Goal: Task Accomplishment & Management: Use online tool/utility

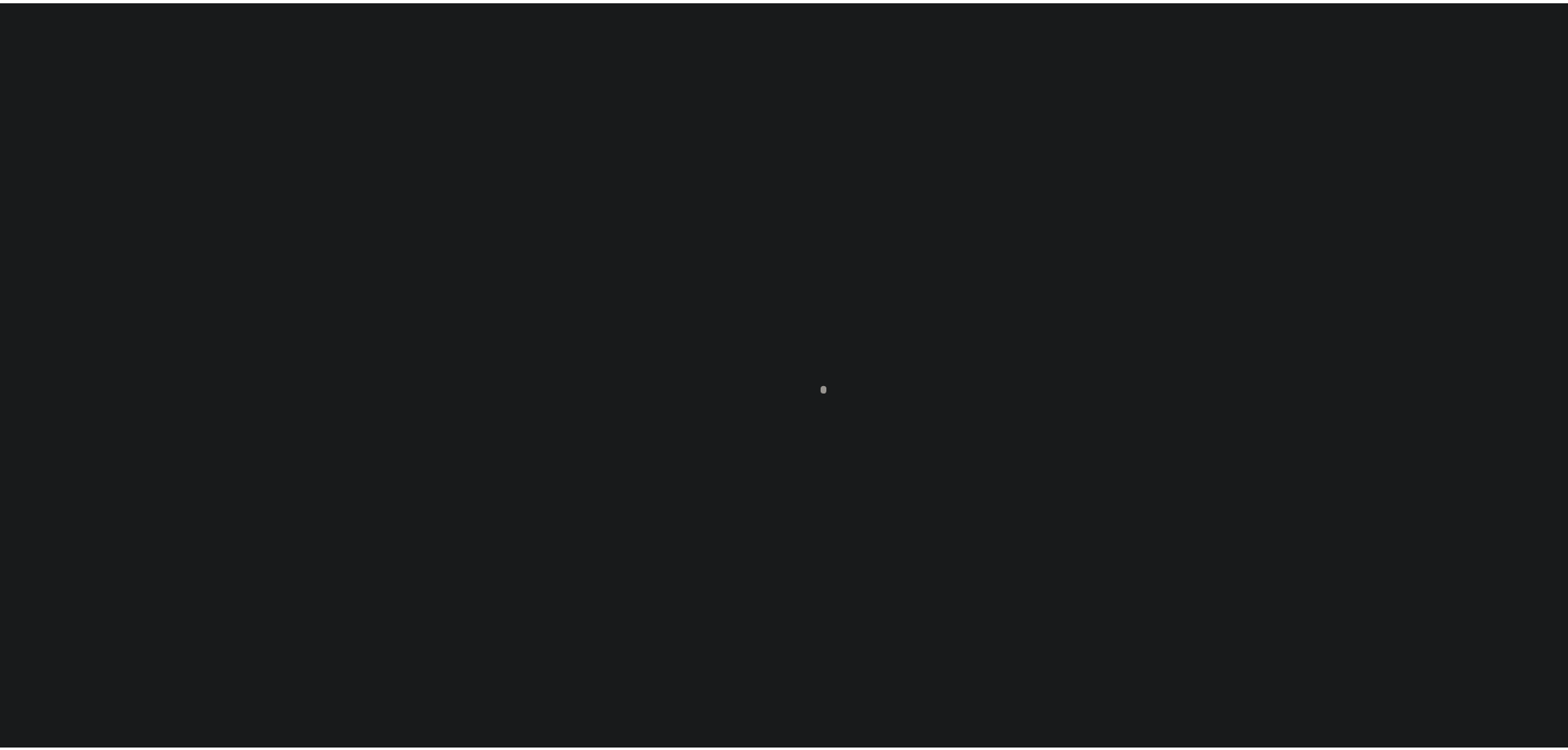
scroll to position [52, 0]
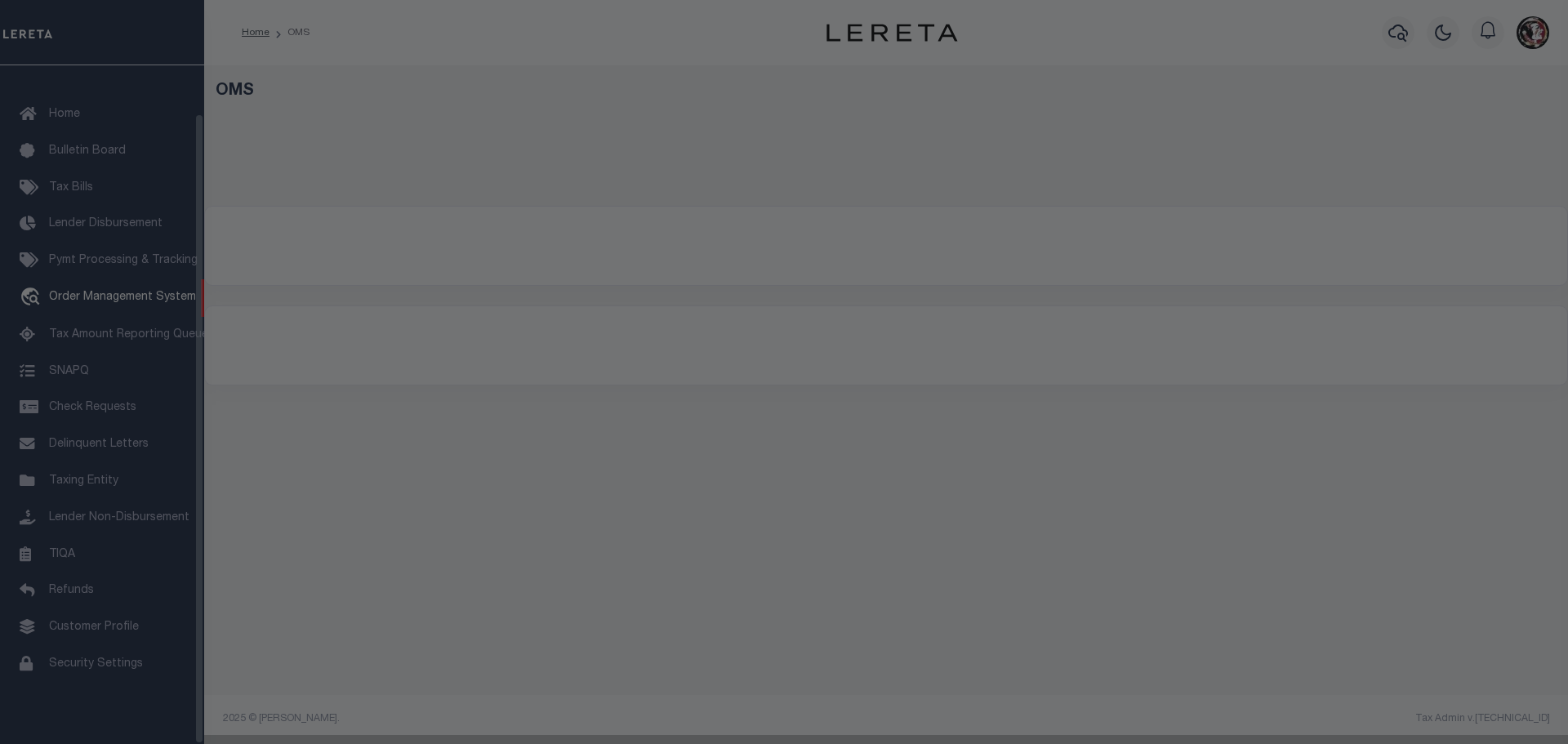
select select
select select "200"
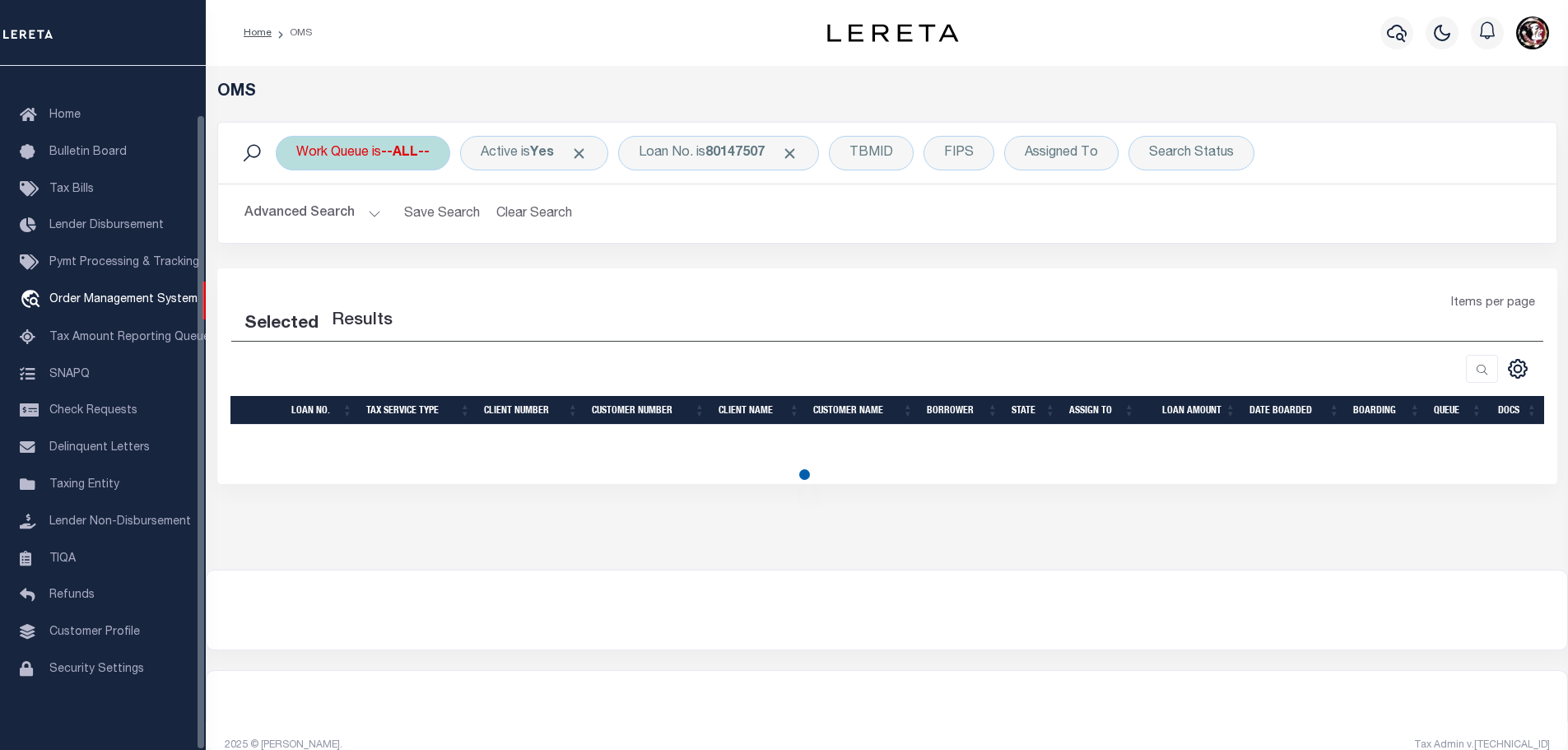
select select "200"
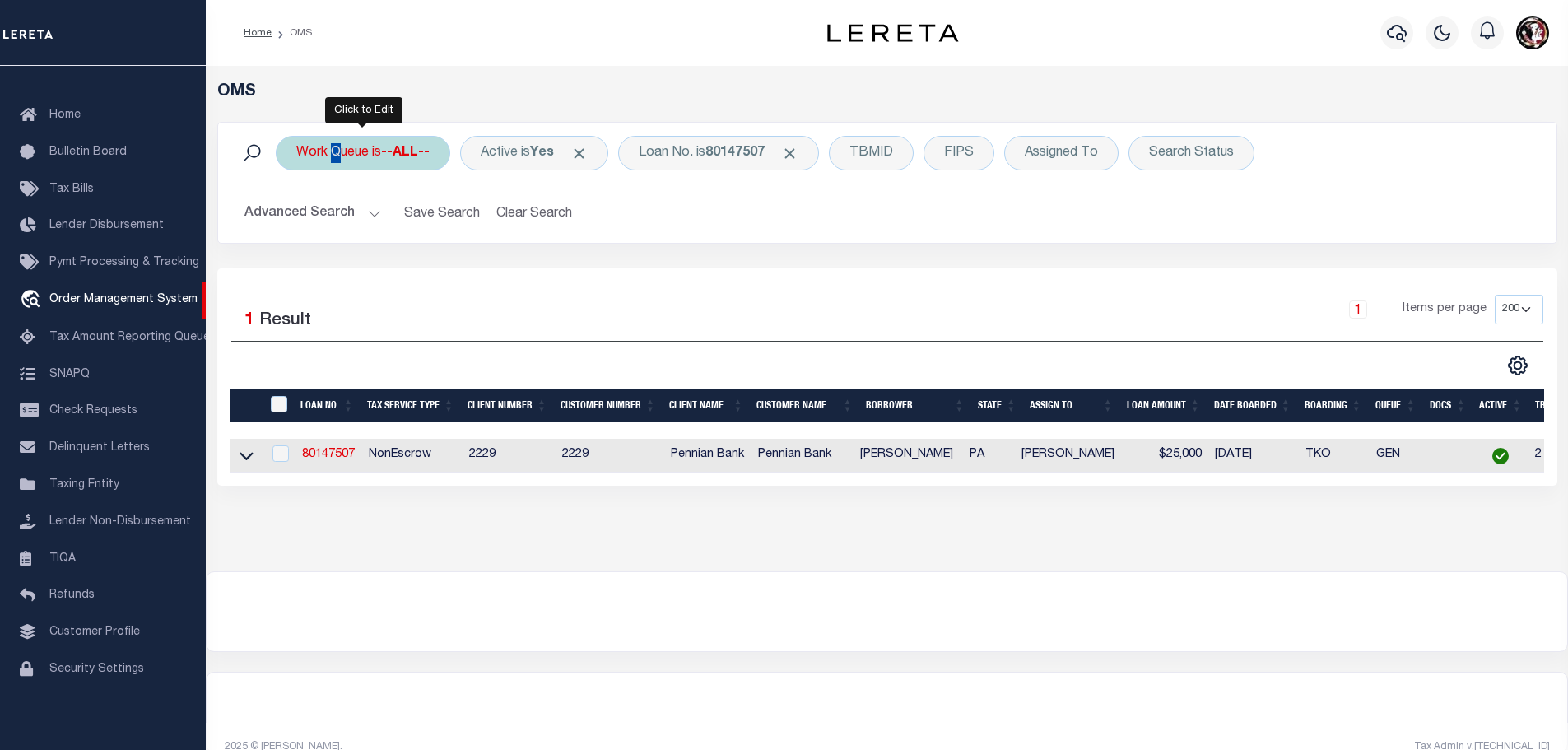
click at [329, 157] on div "Work Queue is --ALL--" at bounding box center [363, 153] width 175 height 35
click at [368, 238] on select "--ALL-- factRSystems General ThoughtFocus" at bounding box center [418, 234] width 242 height 31
select select "GEN"
click at [297, 218] on select "--ALL-- factRSystems General ThoughtFocus" at bounding box center [418, 234] width 242 height 31
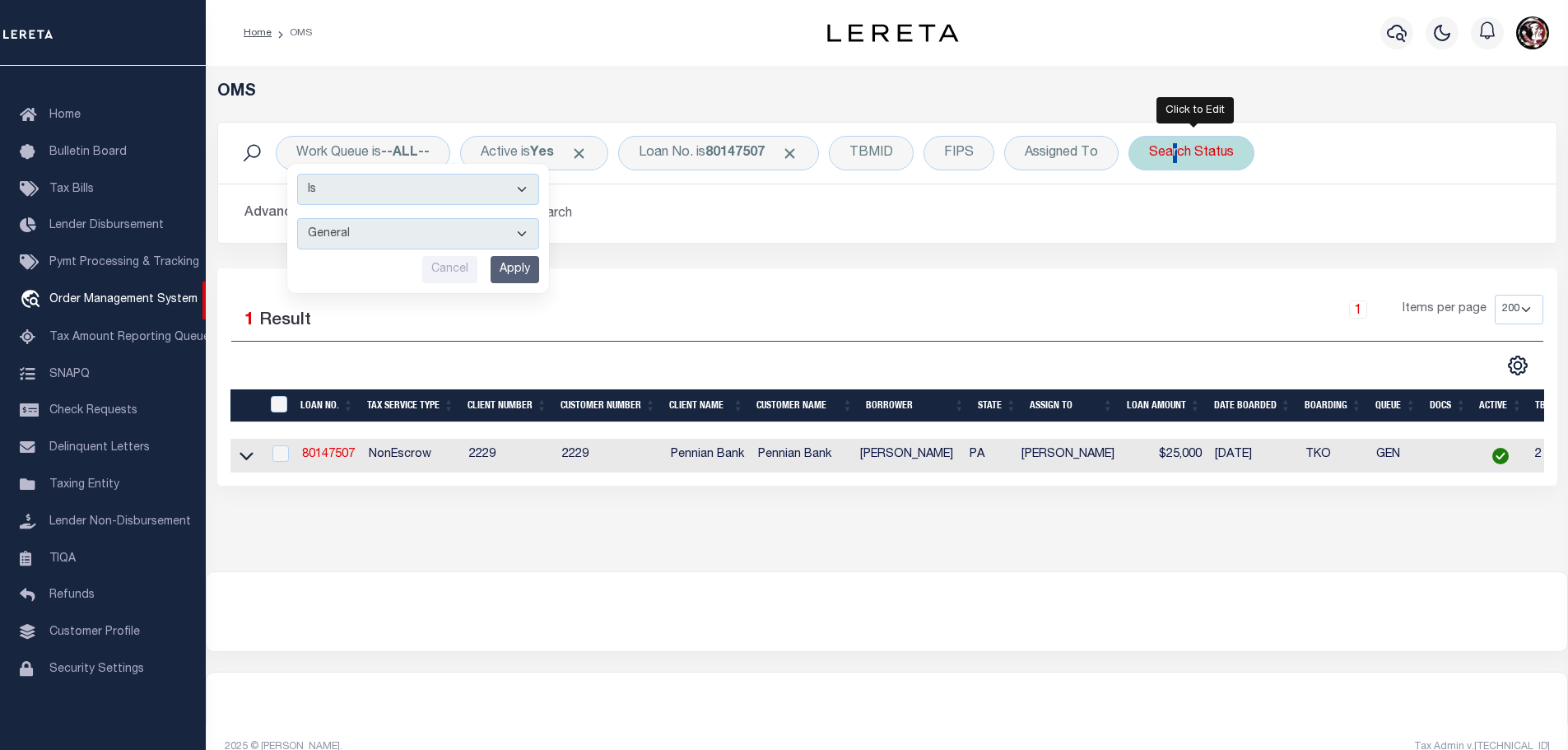
click at [1173, 153] on div "Search Status" at bounding box center [1191, 153] width 126 height 35
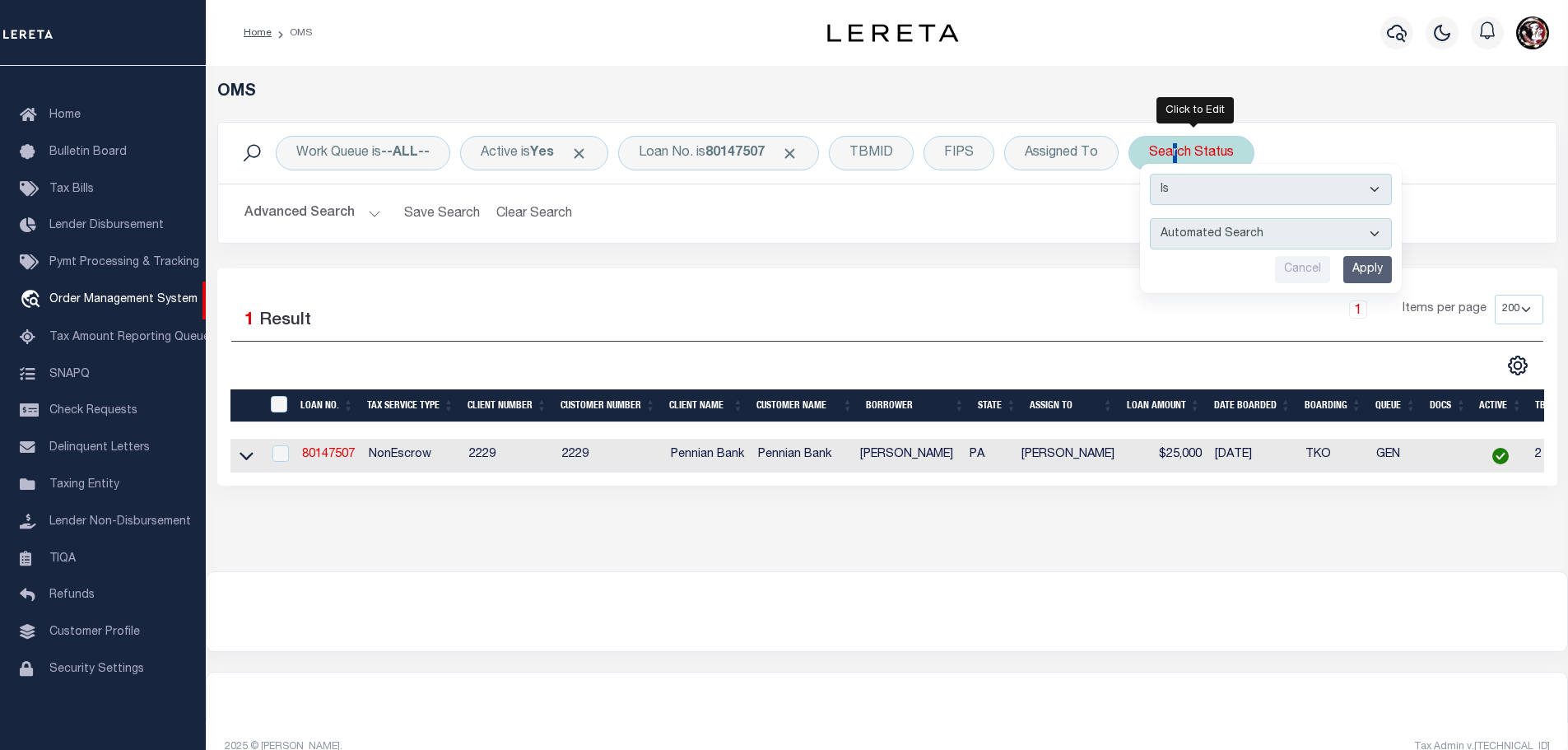
click at [1229, 241] on select "Automated Search Bad Parcel Complete Duplicate Parcel High Dollar Reporting In …" at bounding box center [1271, 234] width 242 height 31
select select "IP"
click at [1153, 218] on select "Automated Search Bad Parcel Complete Duplicate Parcel High Dollar Reporting In …" at bounding box center [1271, 234] width 242 height 31
click at [1371, 263] on input "Apply" at bounding box center [1368, 269] width 49 height 27
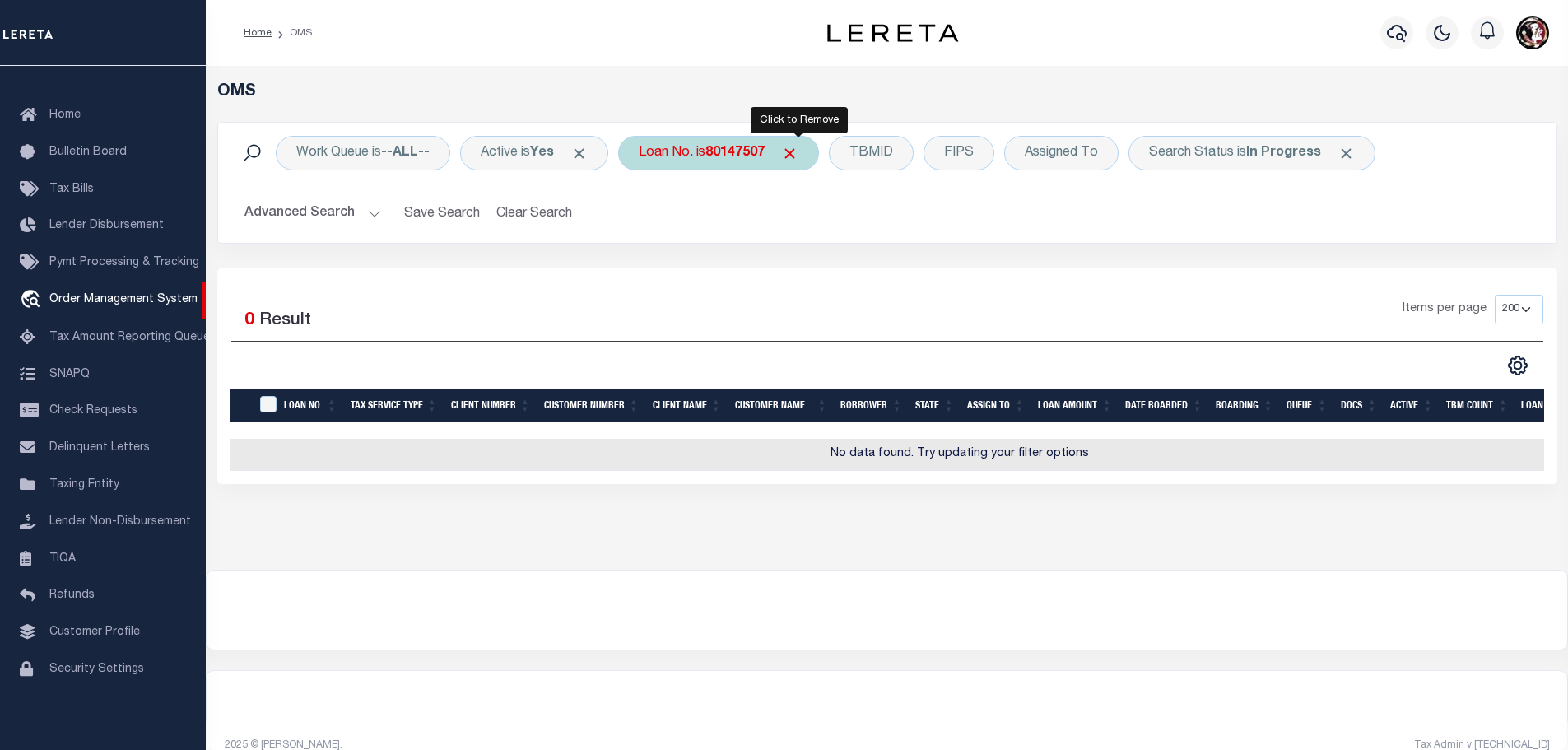
click at [798, 157] on span "Click to Remove" at bounding box center [790, 154] width 17 height 17
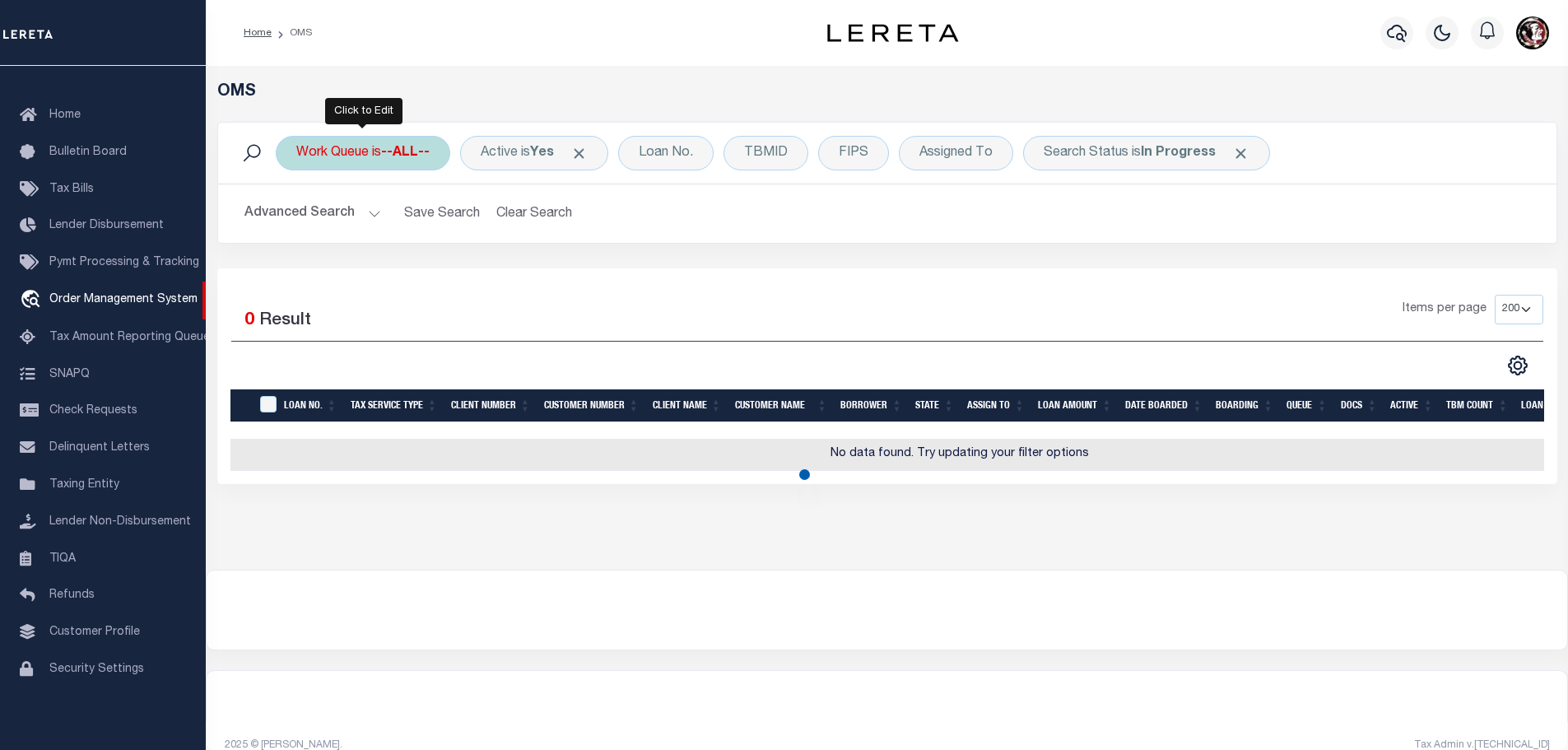
click at [331, 156] on div "Work Queue is --ALL--" at bounding box center [363, 153] width 175 height 35
click at [357, 235] on select "--ALL-- factRSystems General ThoughtFocus" at bounding box center [418, 234] width 242 height 31
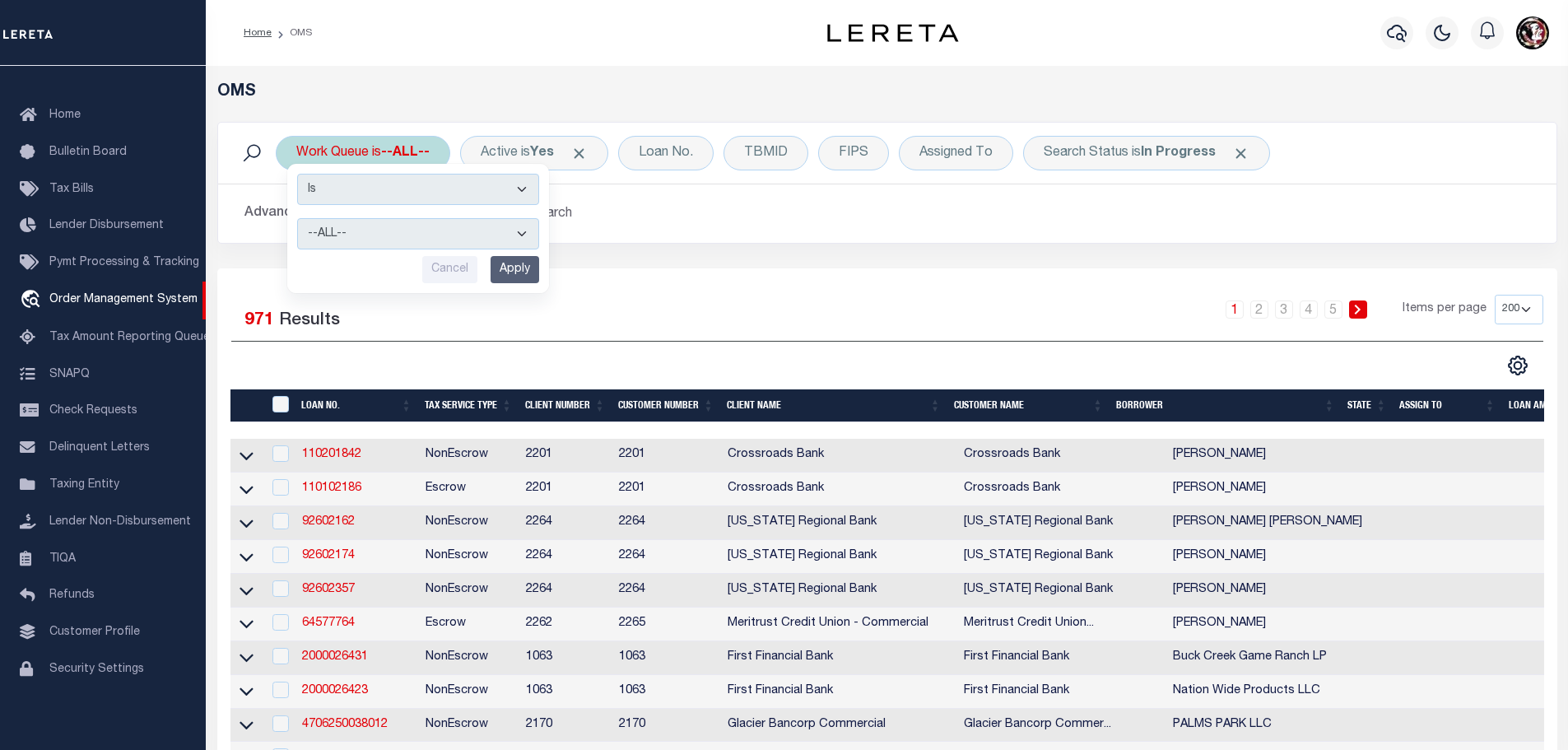
select select "GEN"
click at [297, 218] on select "--ALL-- factRSystems General ThoughtFocus" at bounding box center [418, 234] width 242 height 31
click at [511, 265] on input "Apply" at bounding box center [515, 269] width 49 height 27
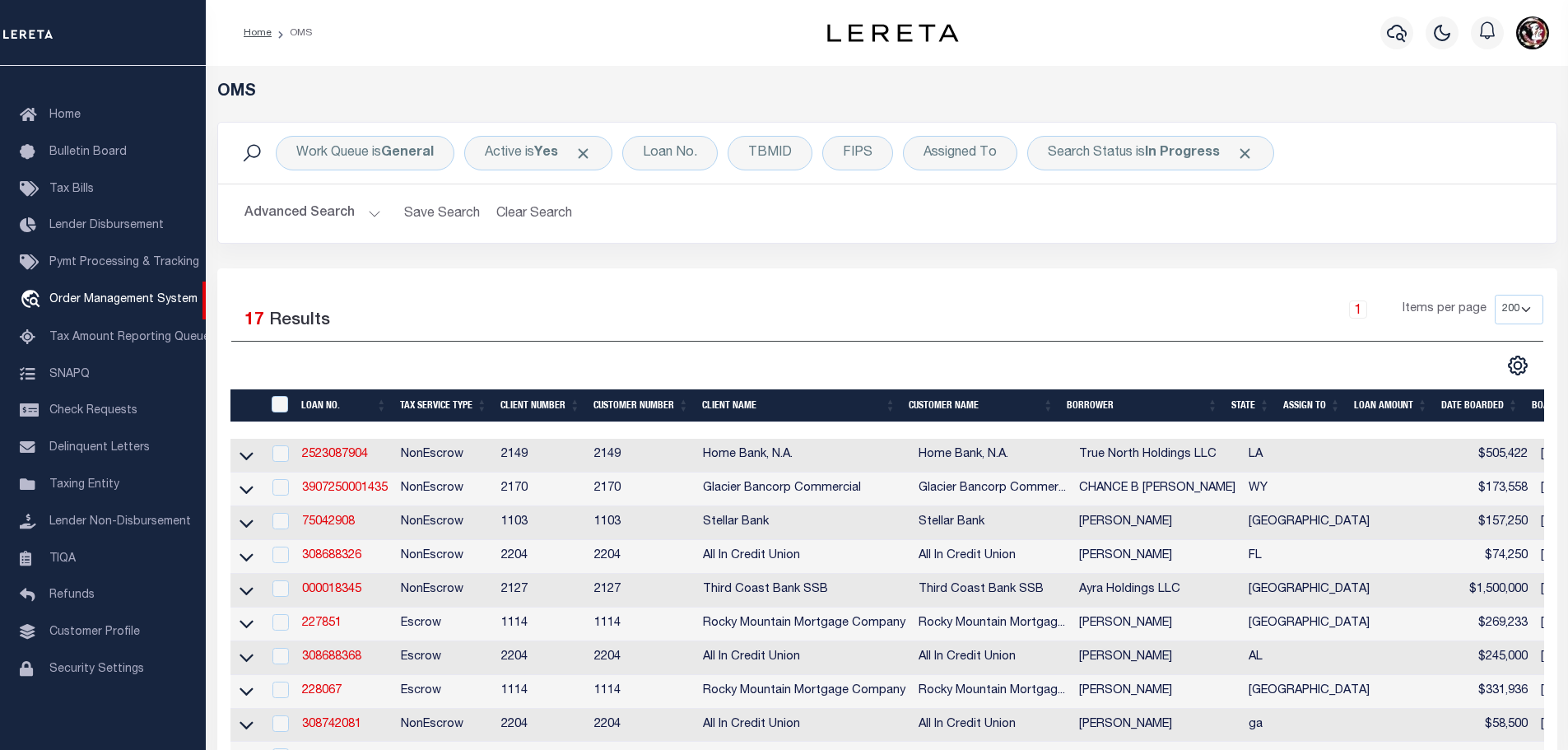
click at [357, 215] on button "Advanced Search" at bounding box center [312, 213] width 137 height 32
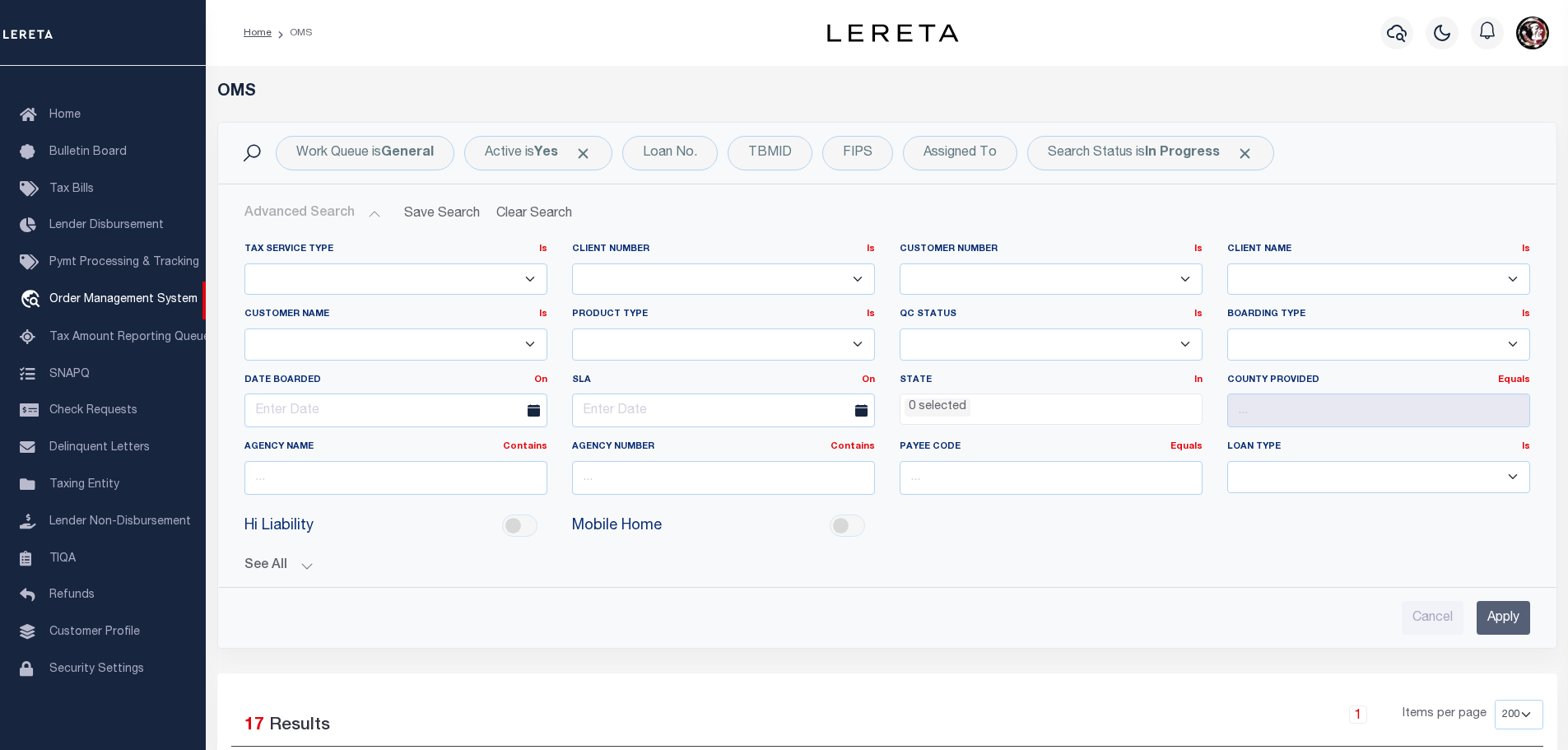
click at [954, 408] on li "0 selected" at bounding box center [937, 407] width 66 height 18
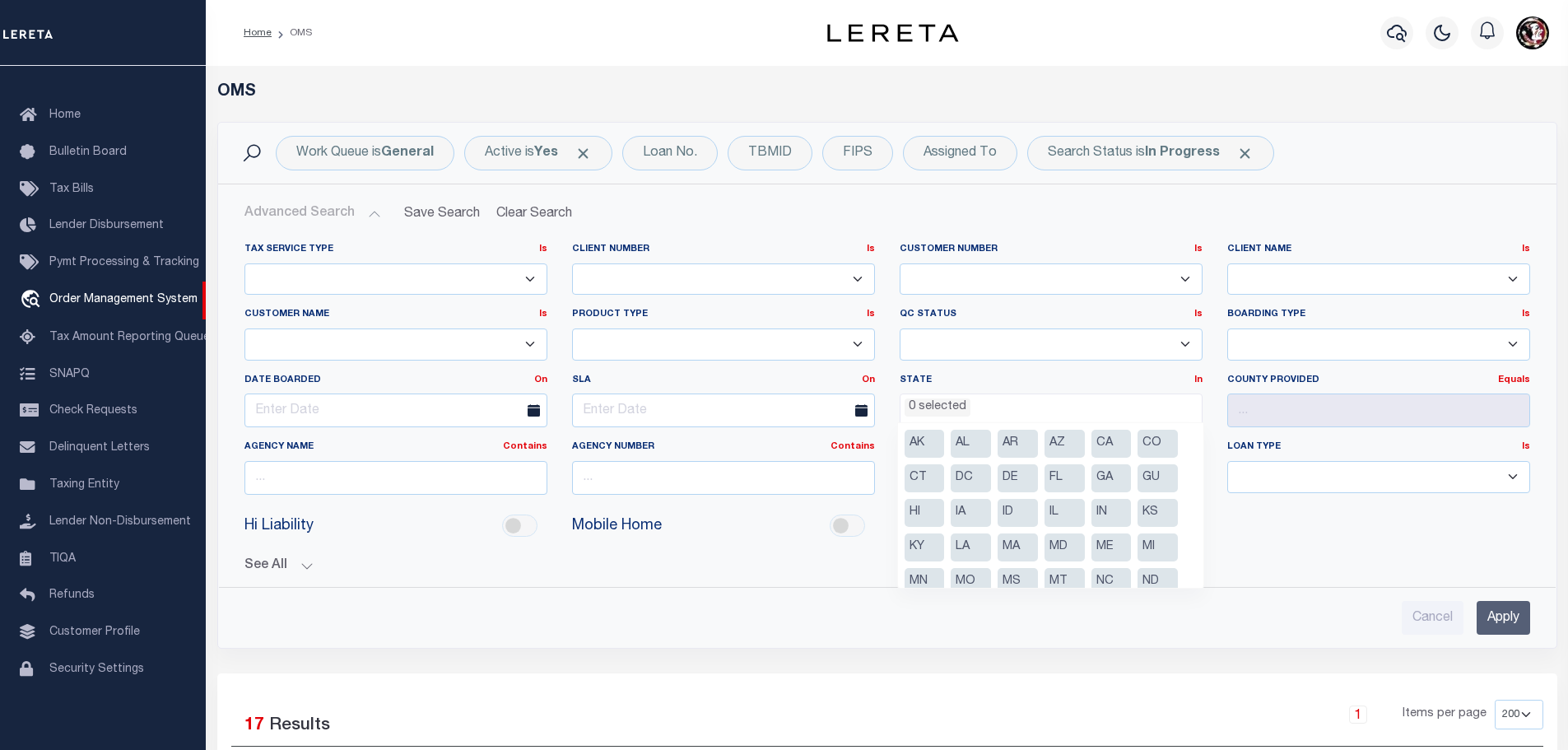
click at [919, 481] on li "CT" at bounding box center [924, 479] width 40 height 28
click at [1012, 546] on li "MA" at bounding box center [1018, 547] width 40 height 28
click at [1109, 548] on li "ME" at bounding box center [1111, 547] width 40 height 28
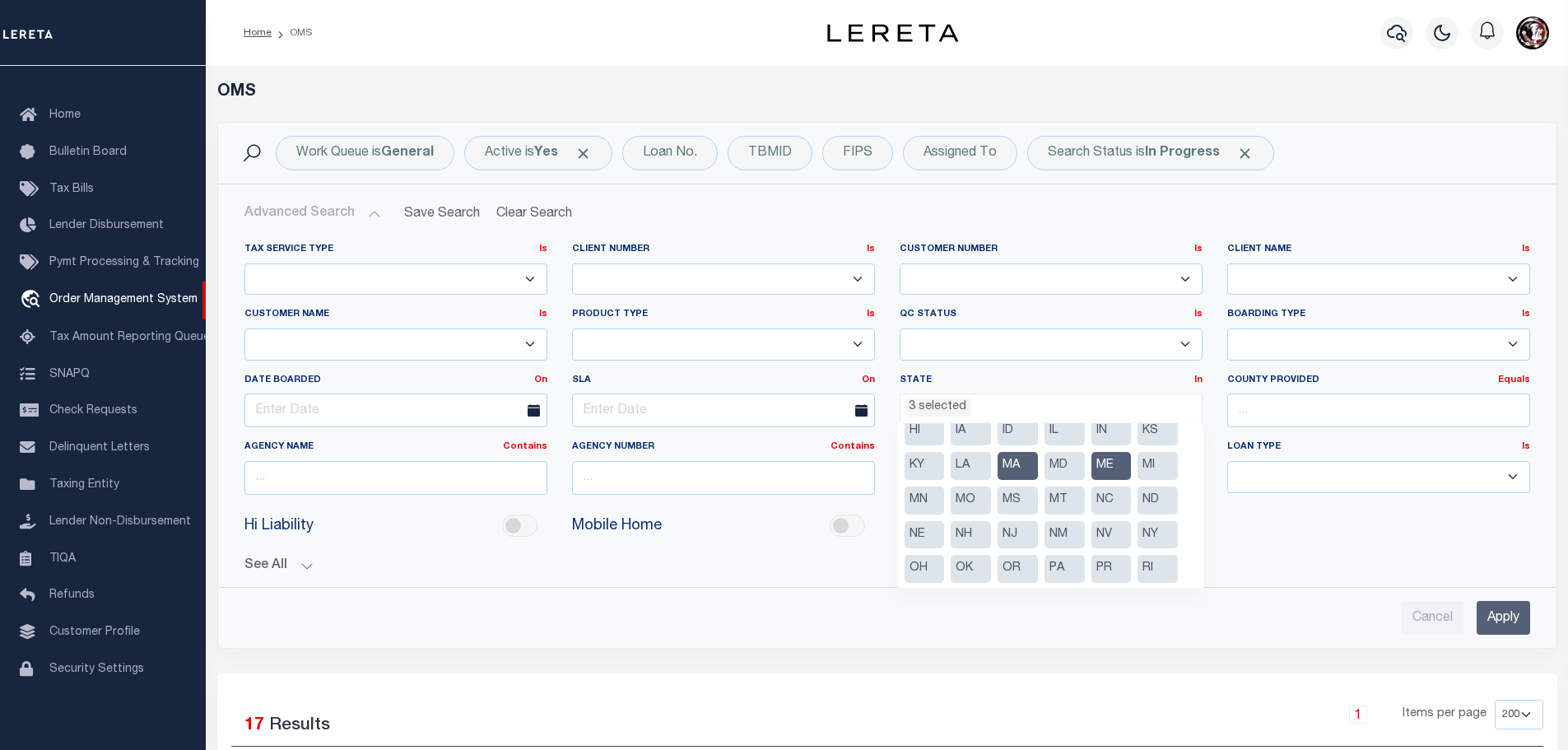
scroll to position [83, 0]
click at [974, 533] on li "NH" at bounding box center [971, 534] width 40 height 28
click at [1164, 570] on li "RI" at bounding box center [1158, 568] width 40 height 28
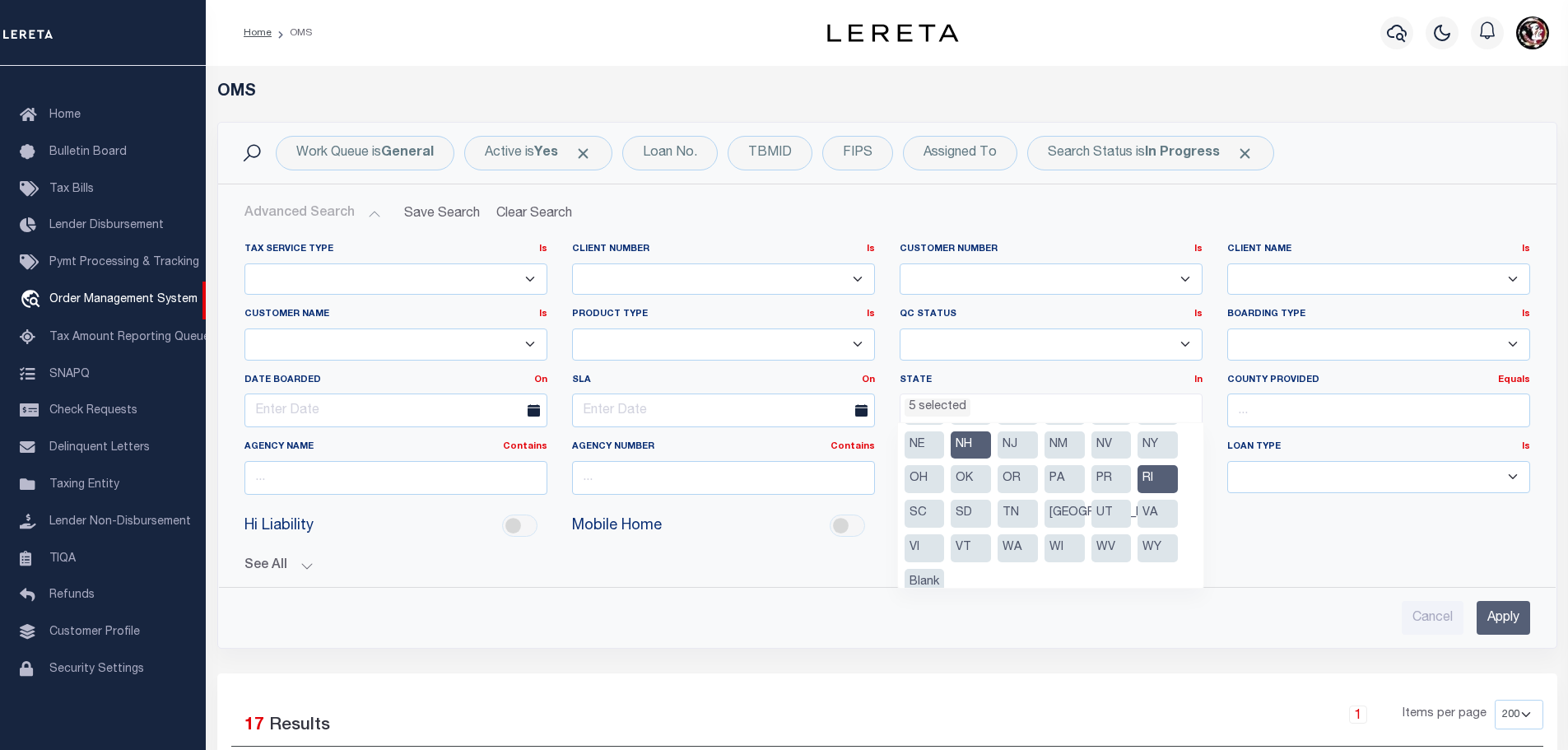
scroll to position [187, 0]
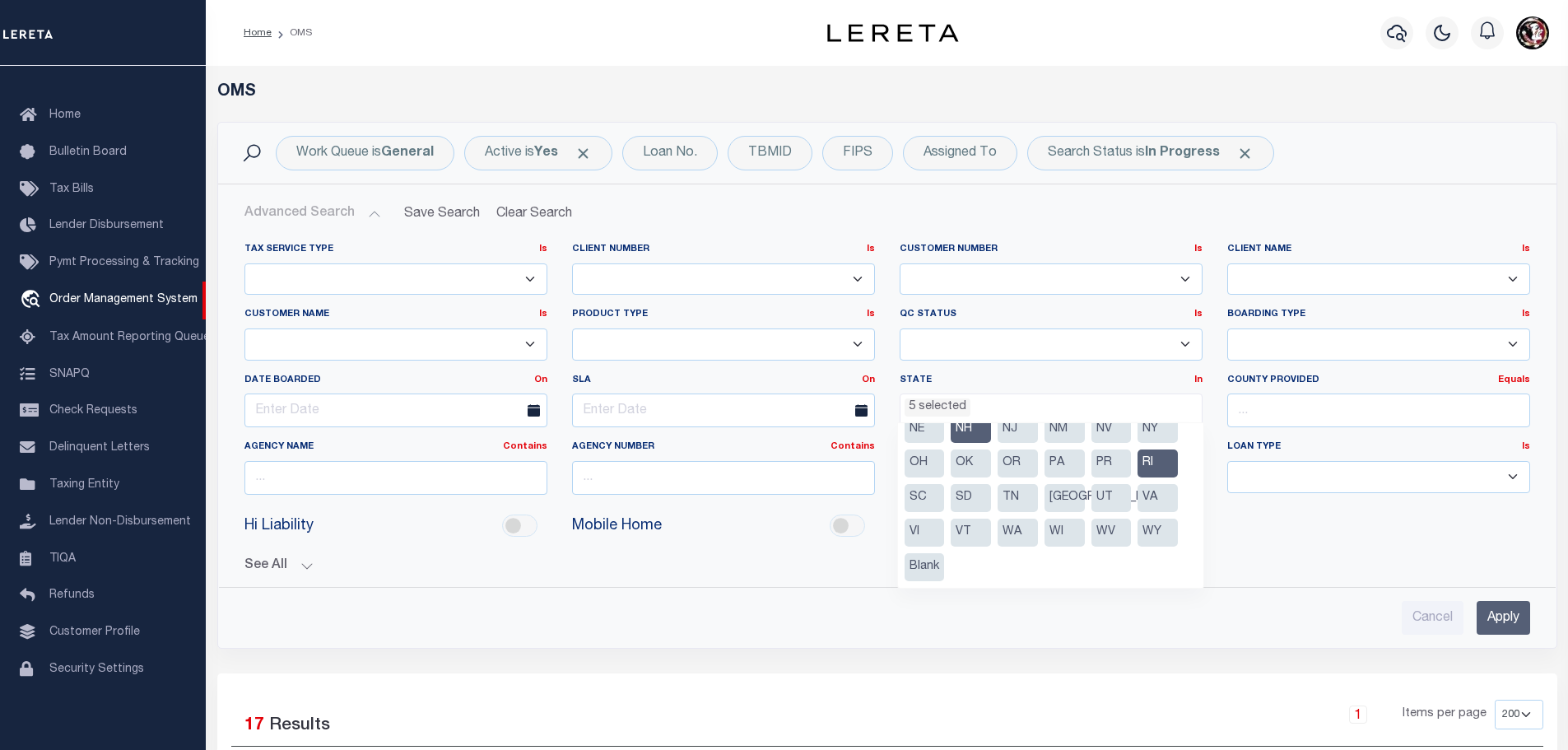
click at [964, 533] on li "VT" at bounding box center [971, 532] width 40 height 28
click at [1507, 623] on input "Apply" at bounding box center [1504, 618] width 54 height 34
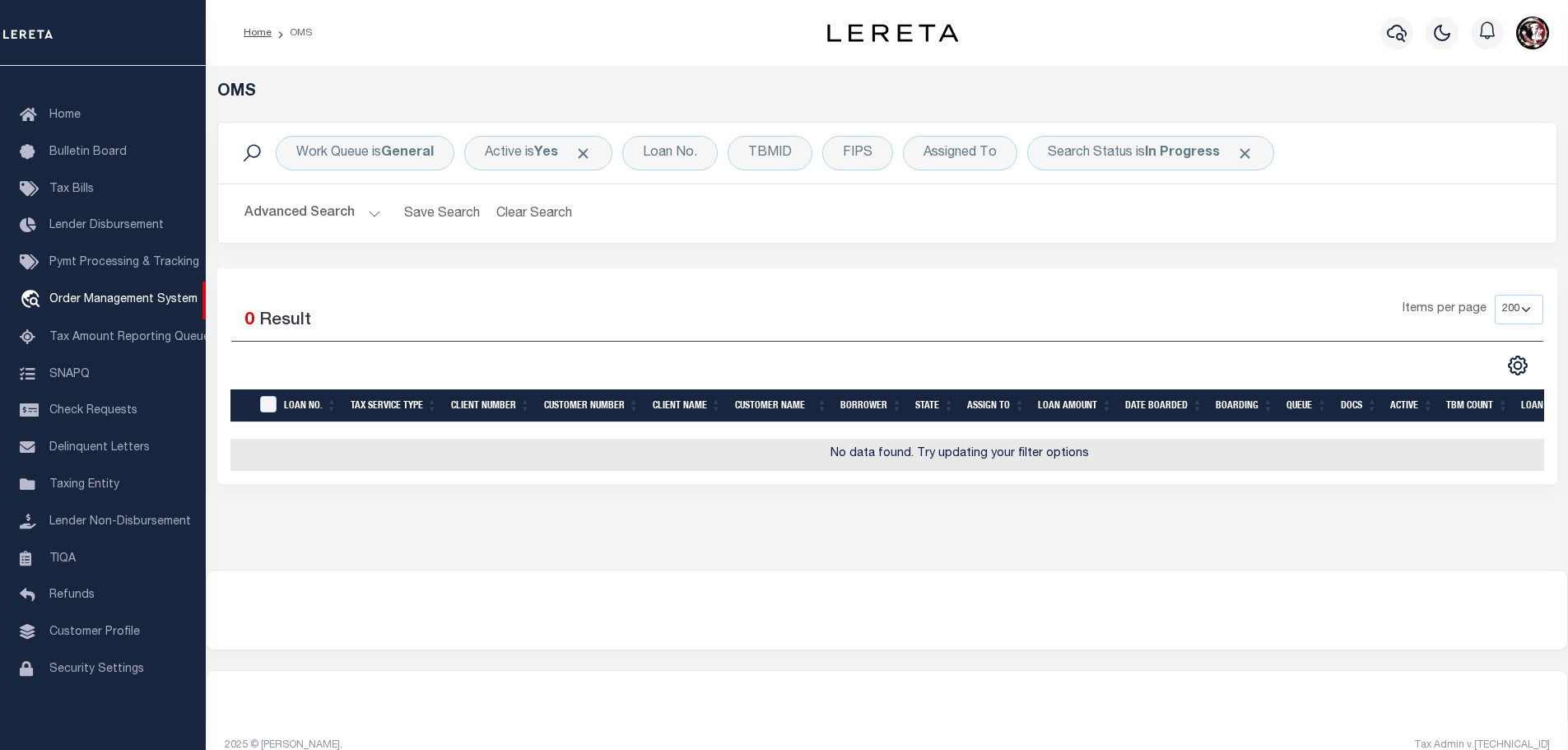
click at [370, 212] on button "Advanced Search" at bounding box center [312, 213] width 137 height 32
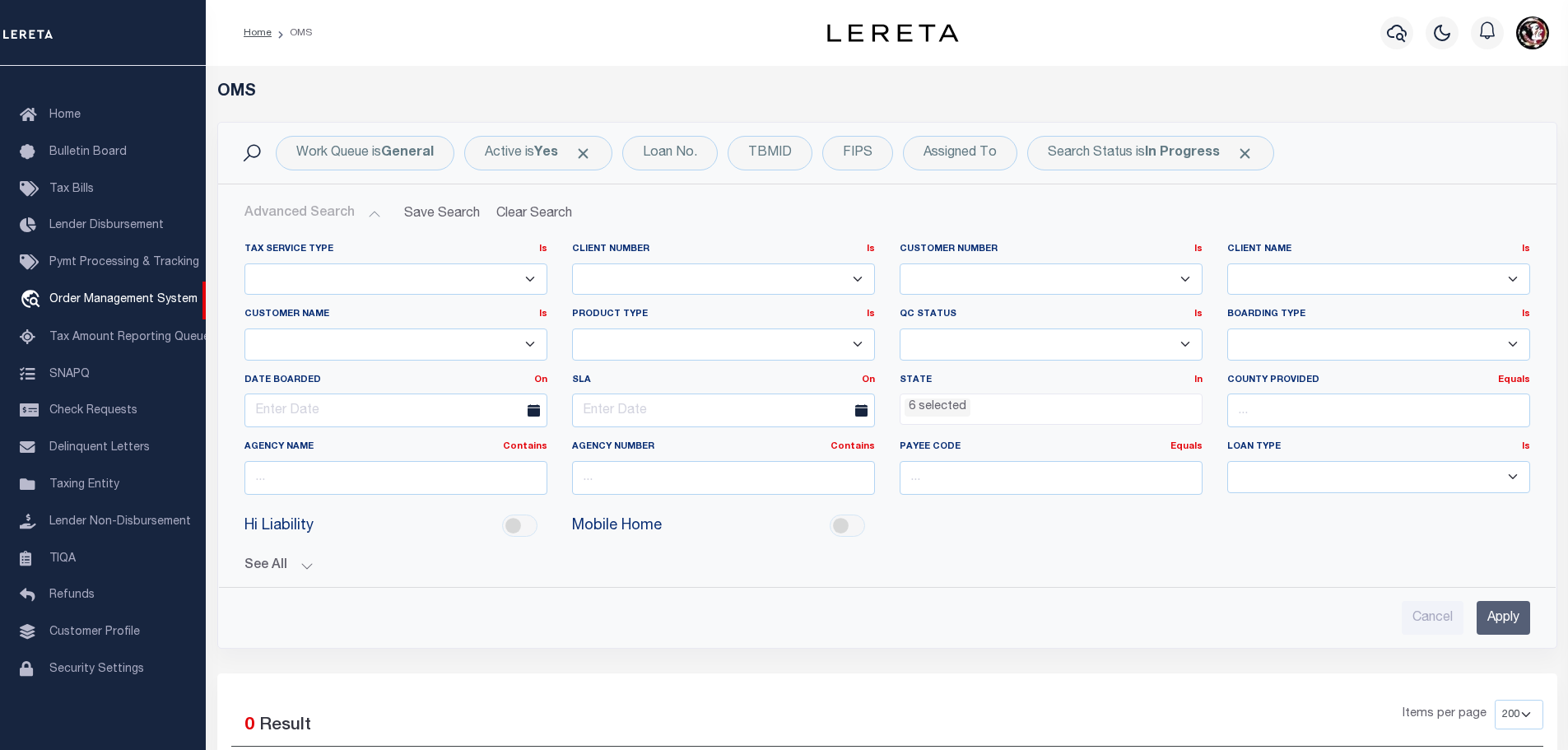
click at [988, 414] on ul "6 selected" at bounding box center [1051, 405] width 301 height 23
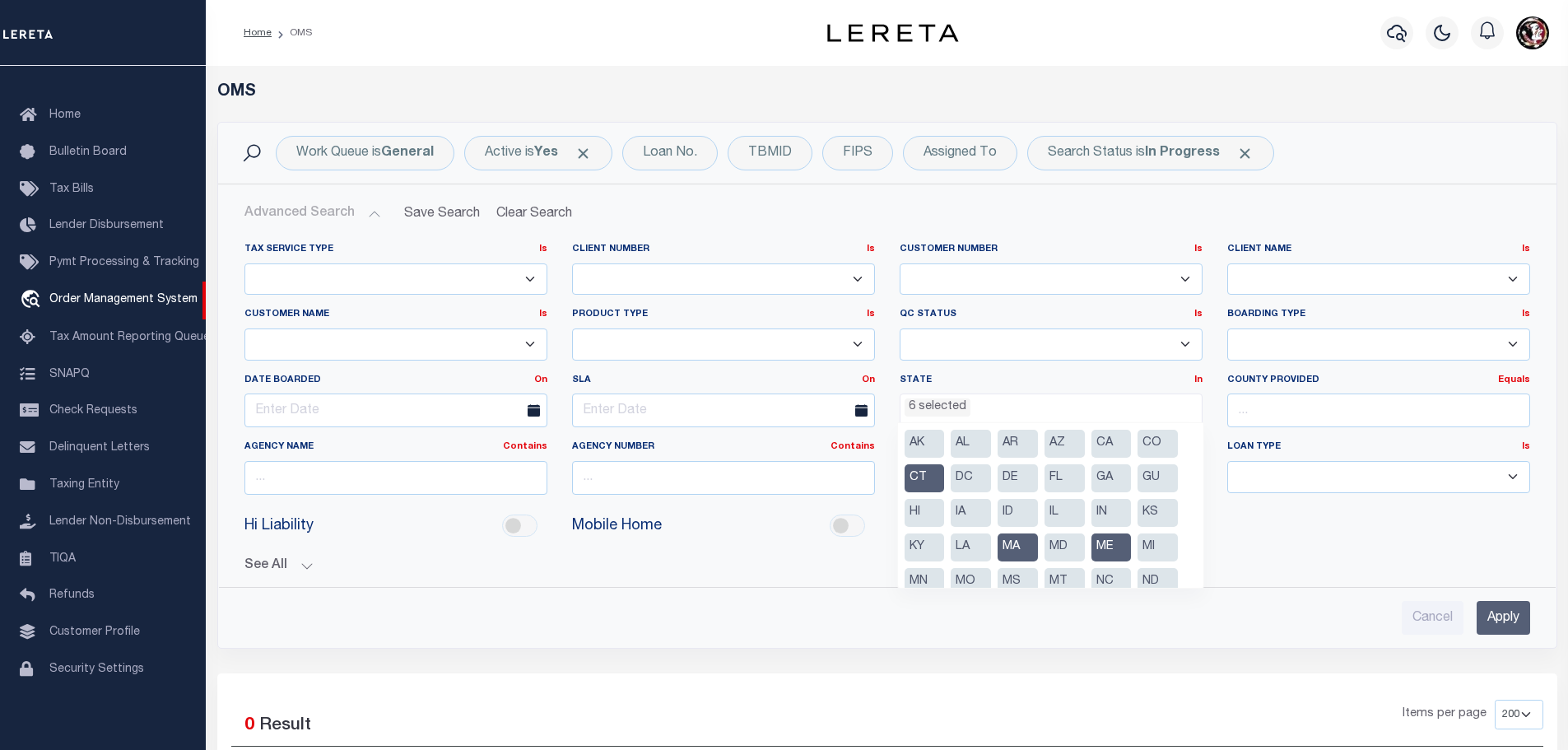
drag, startPoint x: 928, startPoint y: 474, endPoint x: 949, endPoint y: 492, distance: 27.7
click at [928, 475] on li "CT" at bounding box center [924, 479] width 40 height 28
click at [1024, 548] on li "MA" at bounding box center [1018, 547] width 40 height 28
click at [1110, 551] on li "ME" at bounding box center [1111, 547] width 40 height 28
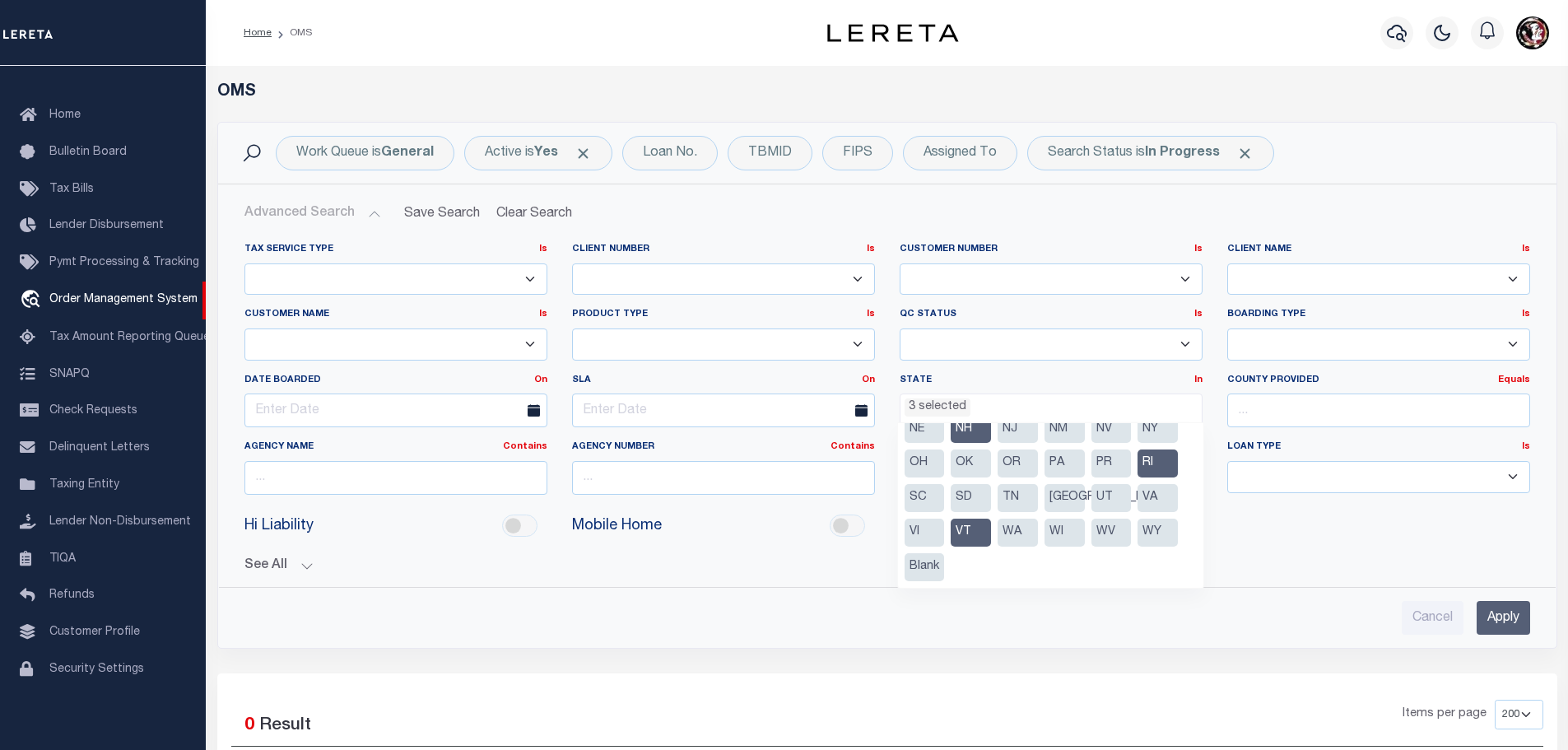
click at [976, 432] on li "NH" at bounding box center [971, 430] width 40 height 28
click at [1164, 466] on li "RI" at bounding box center [1158, 464] width 40 height 28
select select "VT"
click at [966, 526] on li "VT" at bounding box center [971, 532] width 40 height 28
select select
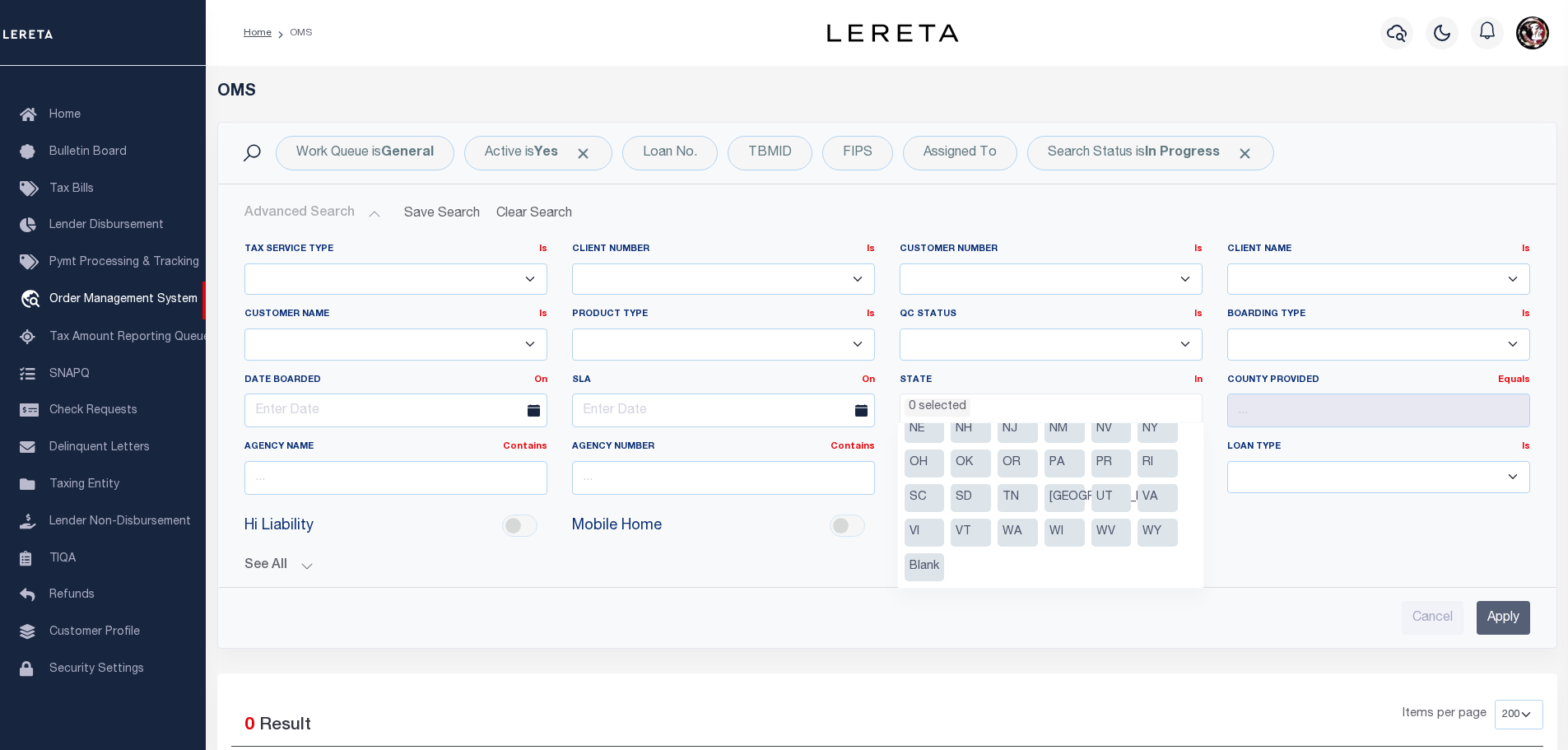
click at [1500, 615] on input "Apply" at bounding box center [1504, 618] width 54 height 34
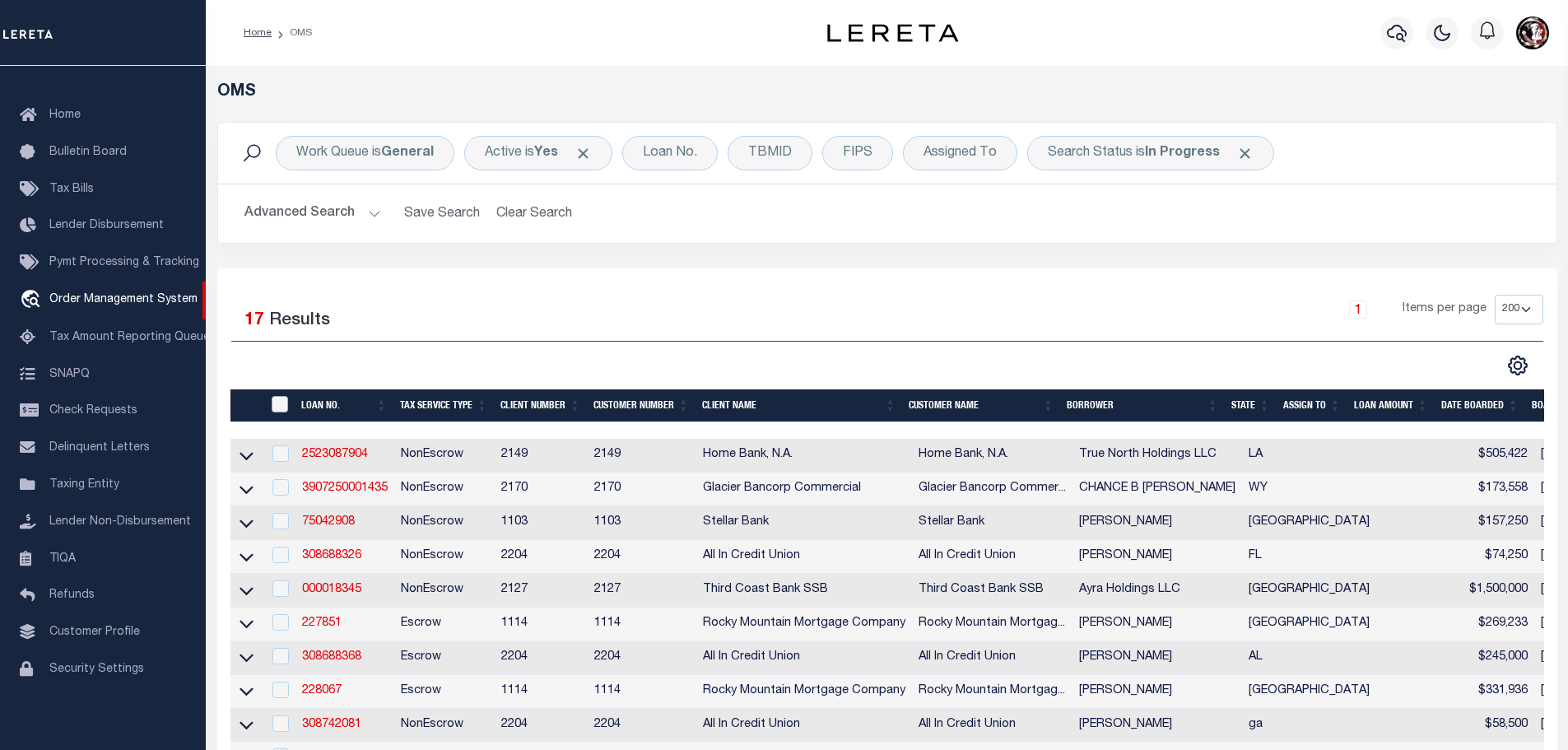
click at [283, 398] on input "" at bounding box center [279, 404] width 17 height 17
checkbox input "true"
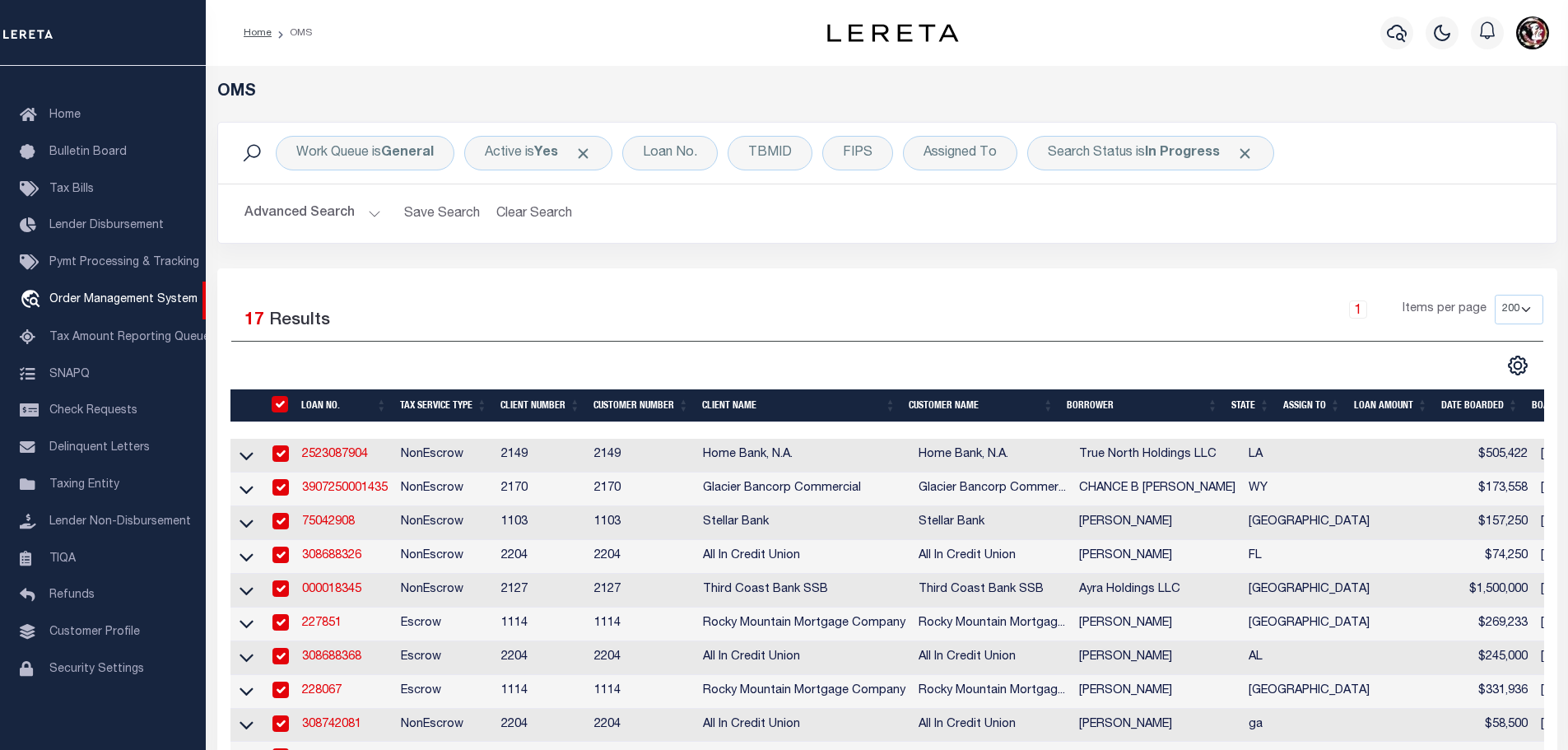
checkbox input "true"
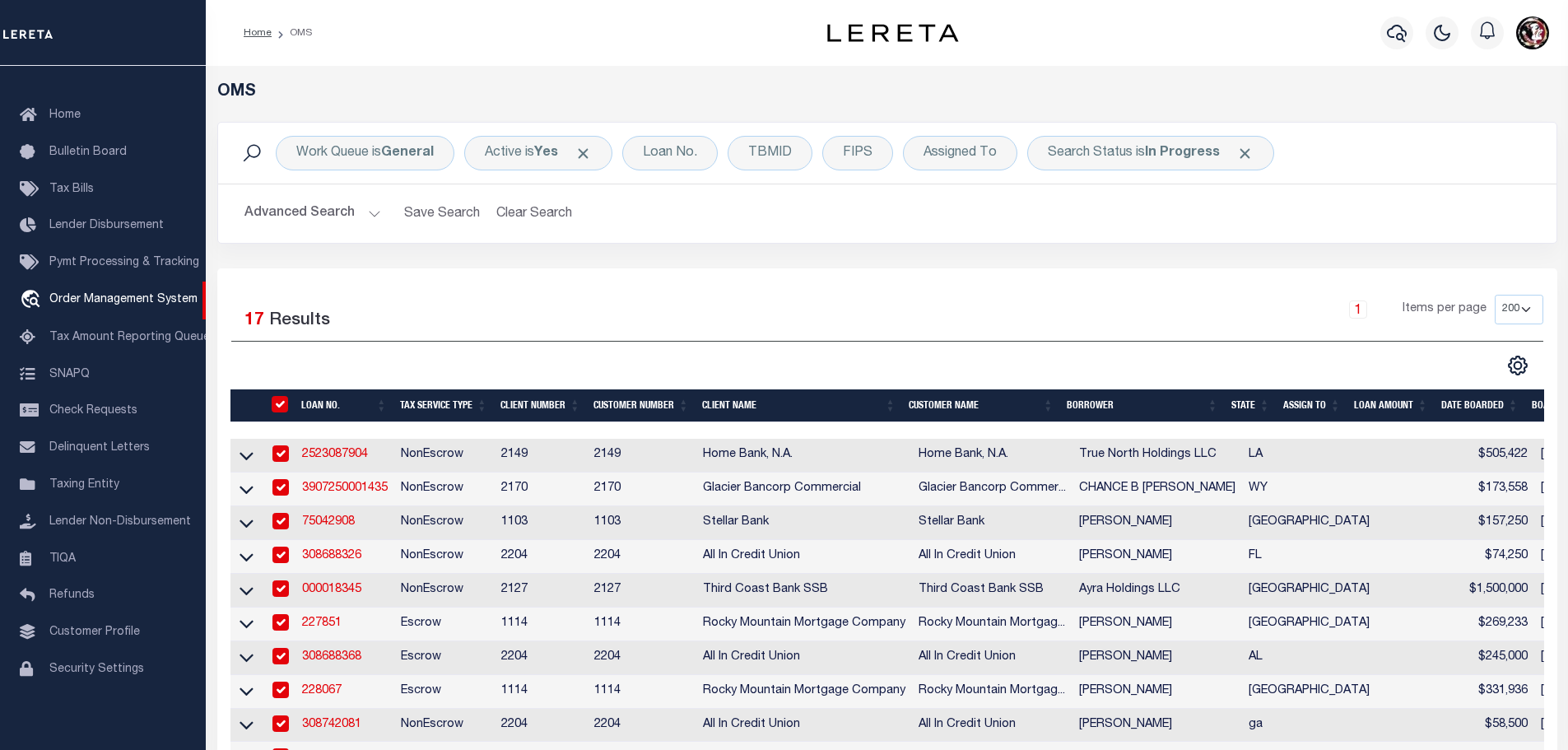
checkbox input "true"
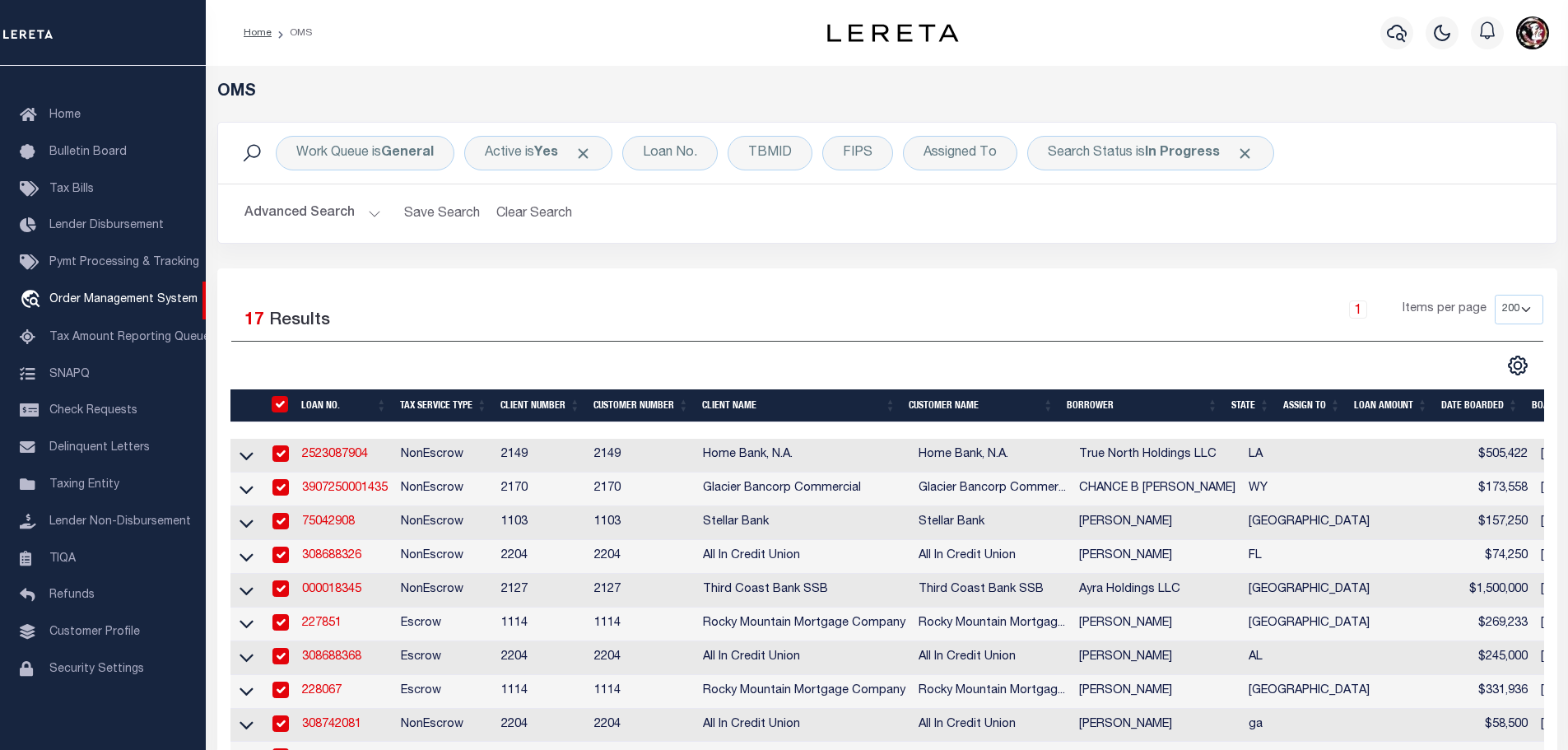
checkbox input "true"
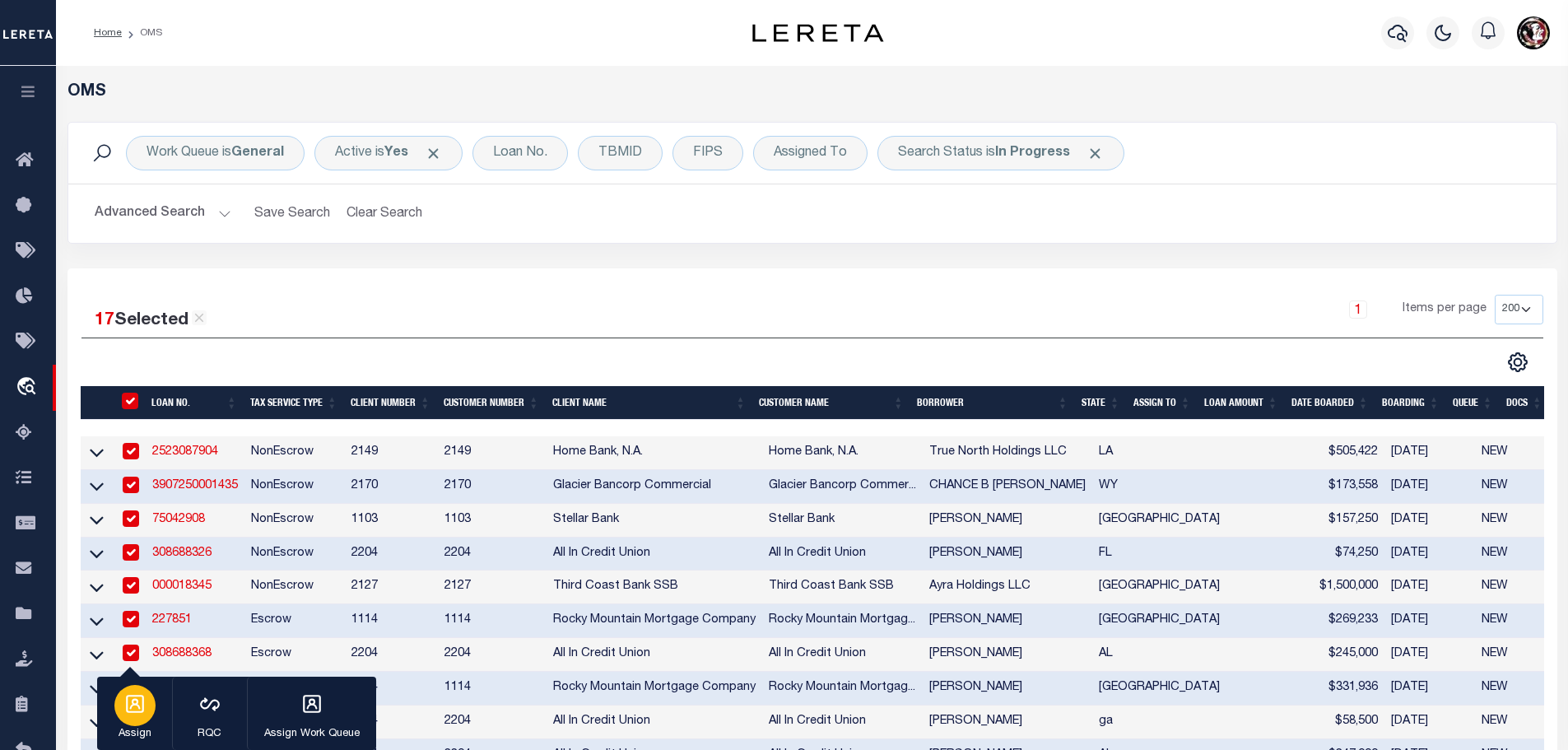
click at [134, 720] on div "button" at bounding box center [135, 705] width 41 height 41
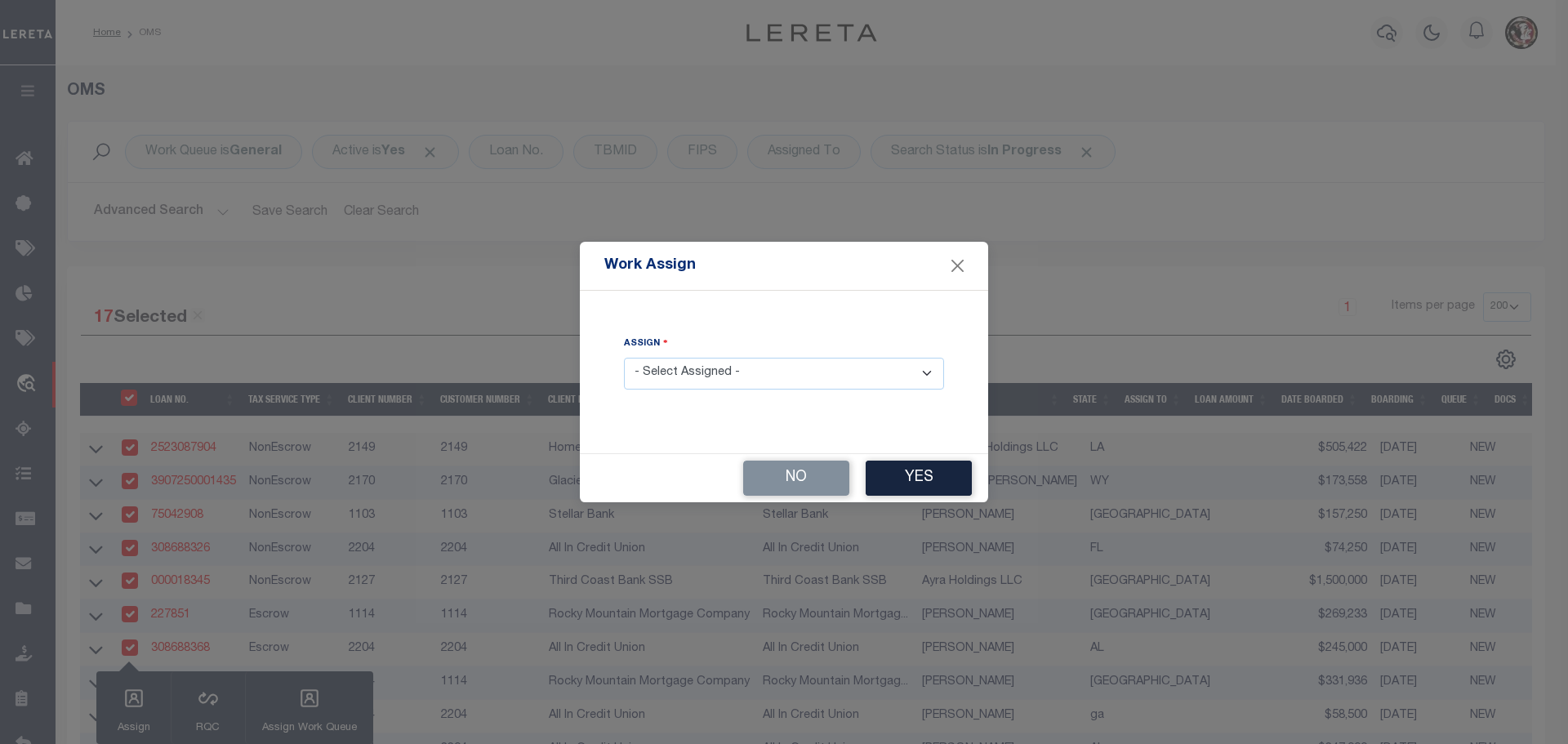
click at [704, 373] on select "- Select Assigned - --Unassigned-- [PERSON_NAME] [PERSON_NAME] [PERSON_NAME] [P…" at bounding box center [784, 374] width 320 height 32
select select "[PERSON_NAME]"
click at [624, 358] on select "- Select Assigned - --Unassigned-- [PERSON_NAME] [PERSON_NAME] [PERSON_NAME] [P…" at bounding box center [784, 374] width 320 height 32
click at [948, 489] on button "Yes" at bounding box center [918, 478] width 106 height 35
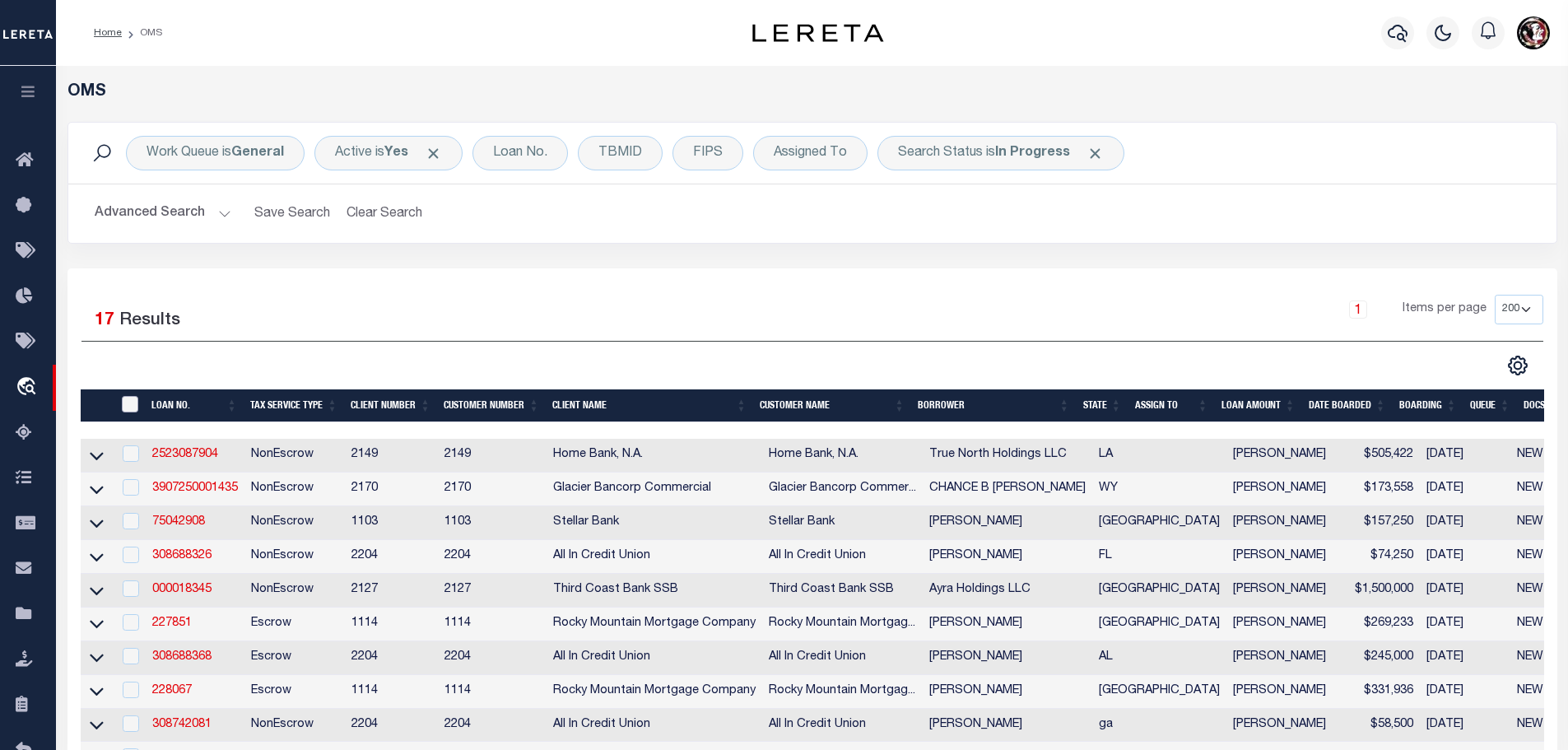
click at [127, 402] on input "" at bounding box center [130, 404] width 17 height 17
checkbox input "true"
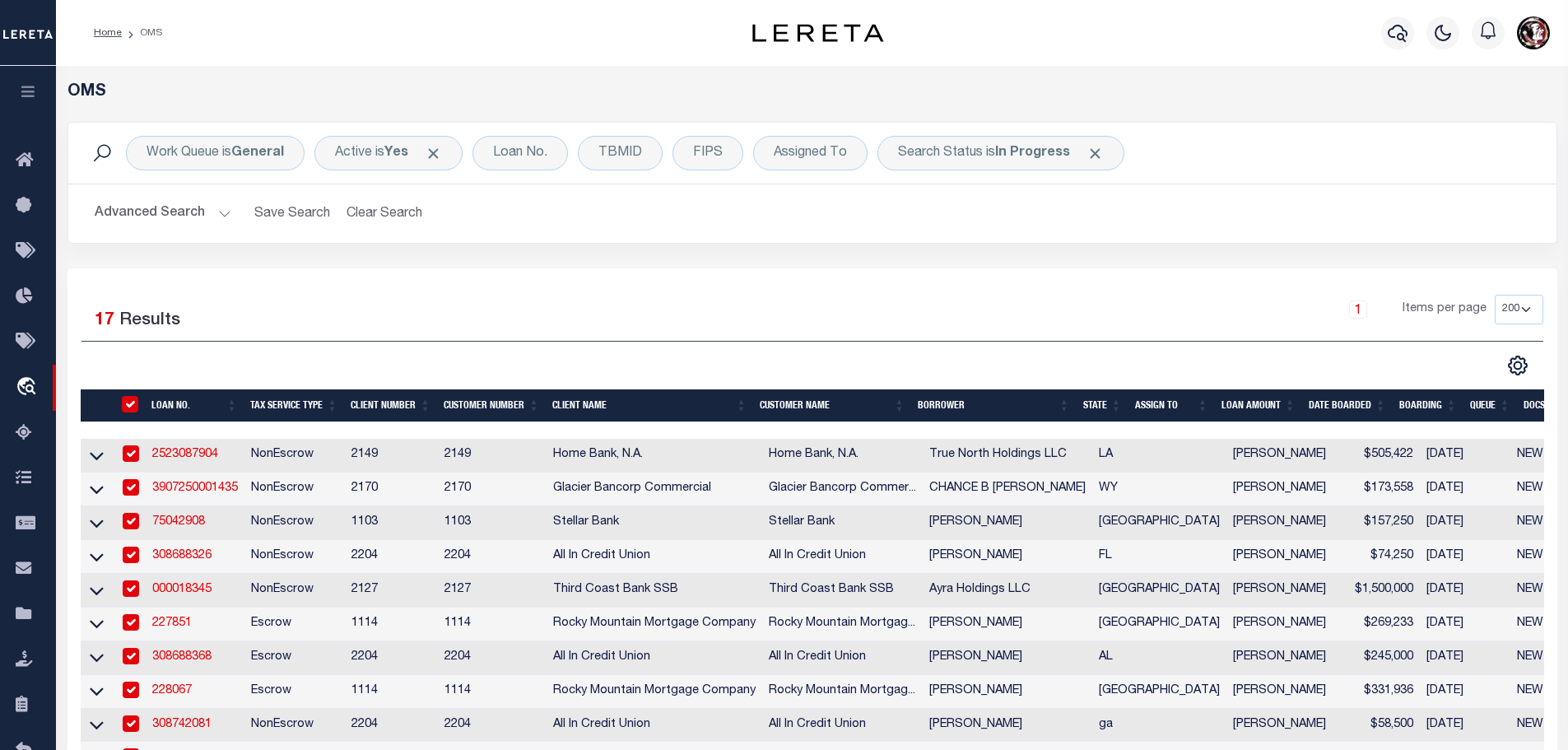
checkbox input "true"
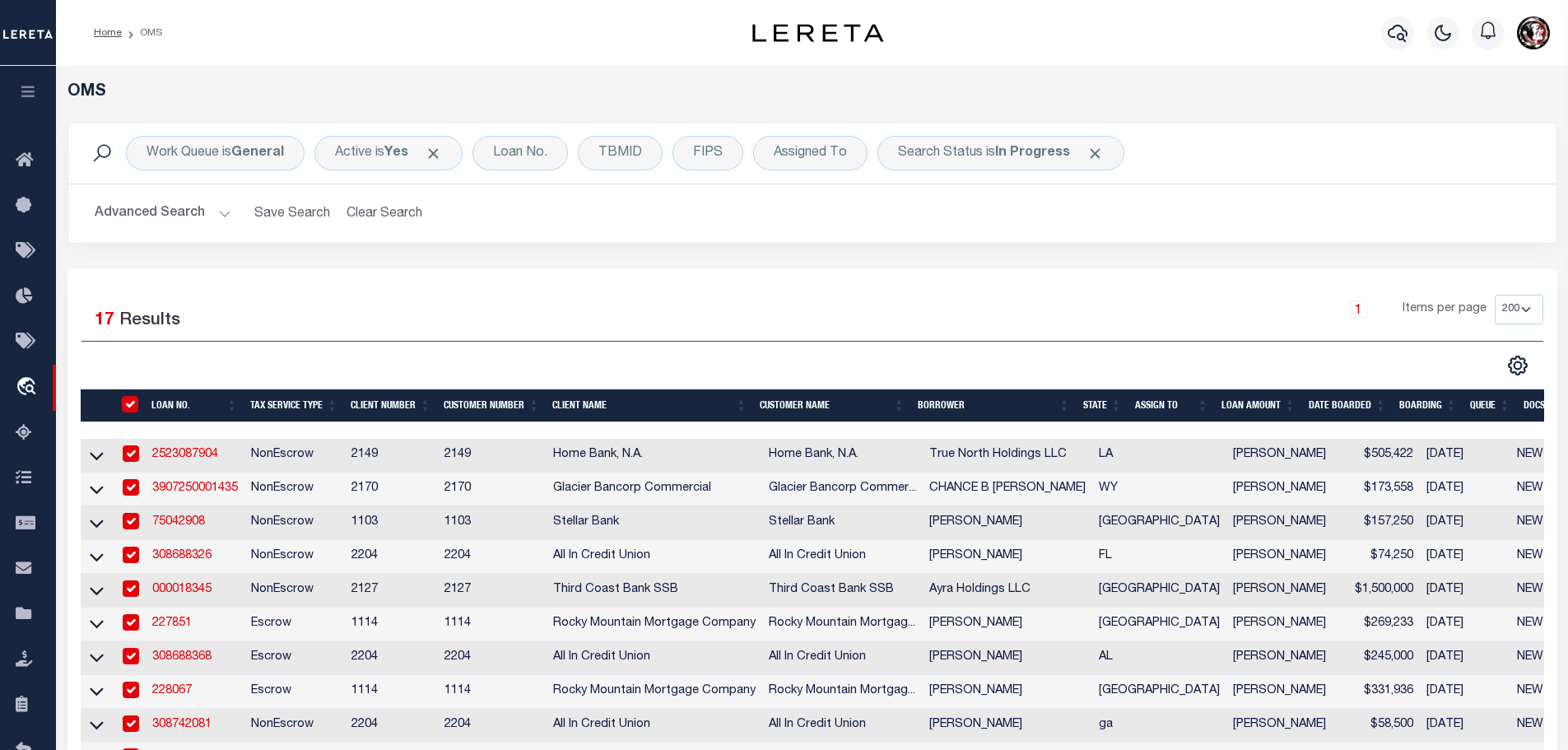
checkbox input "true"
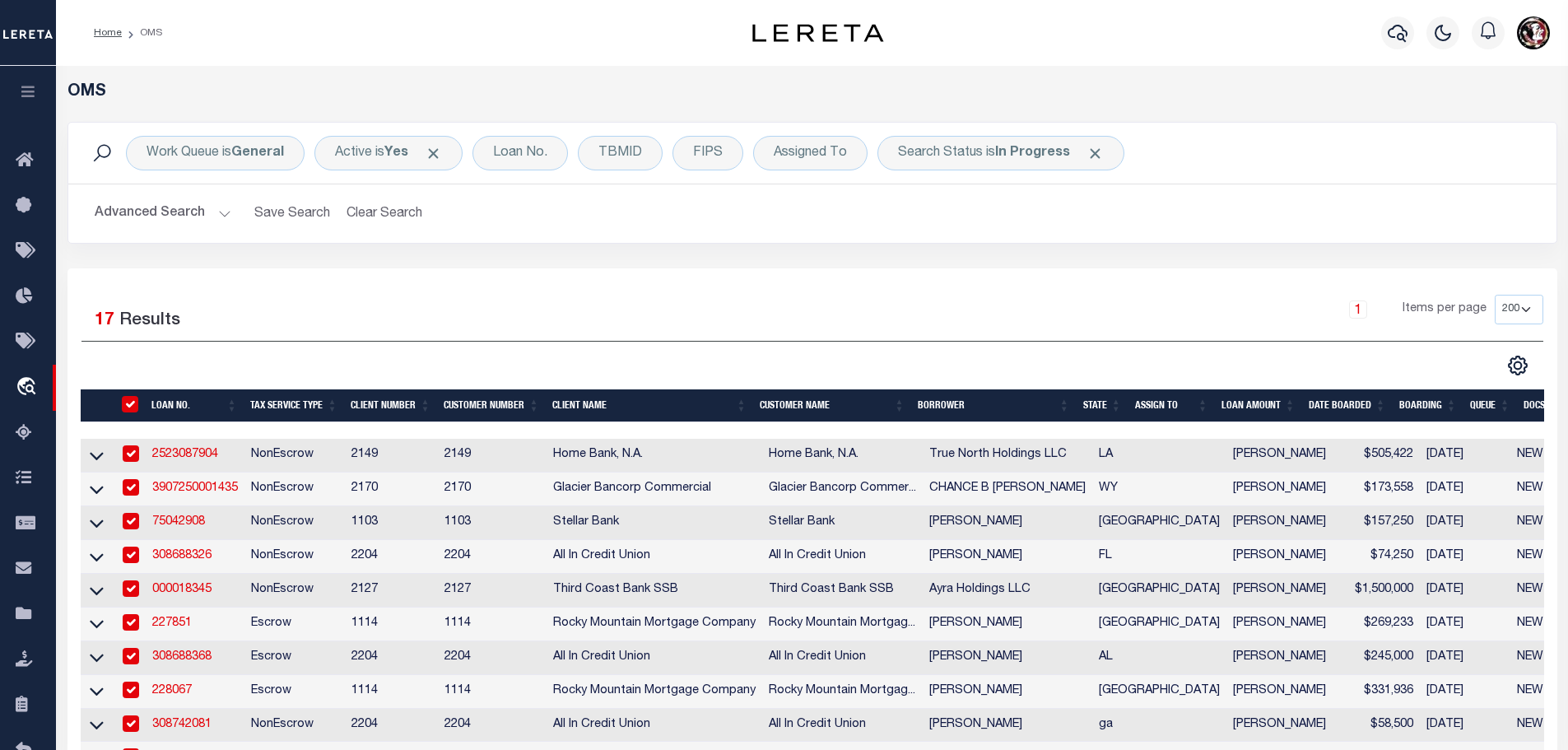
checkbox input "true"
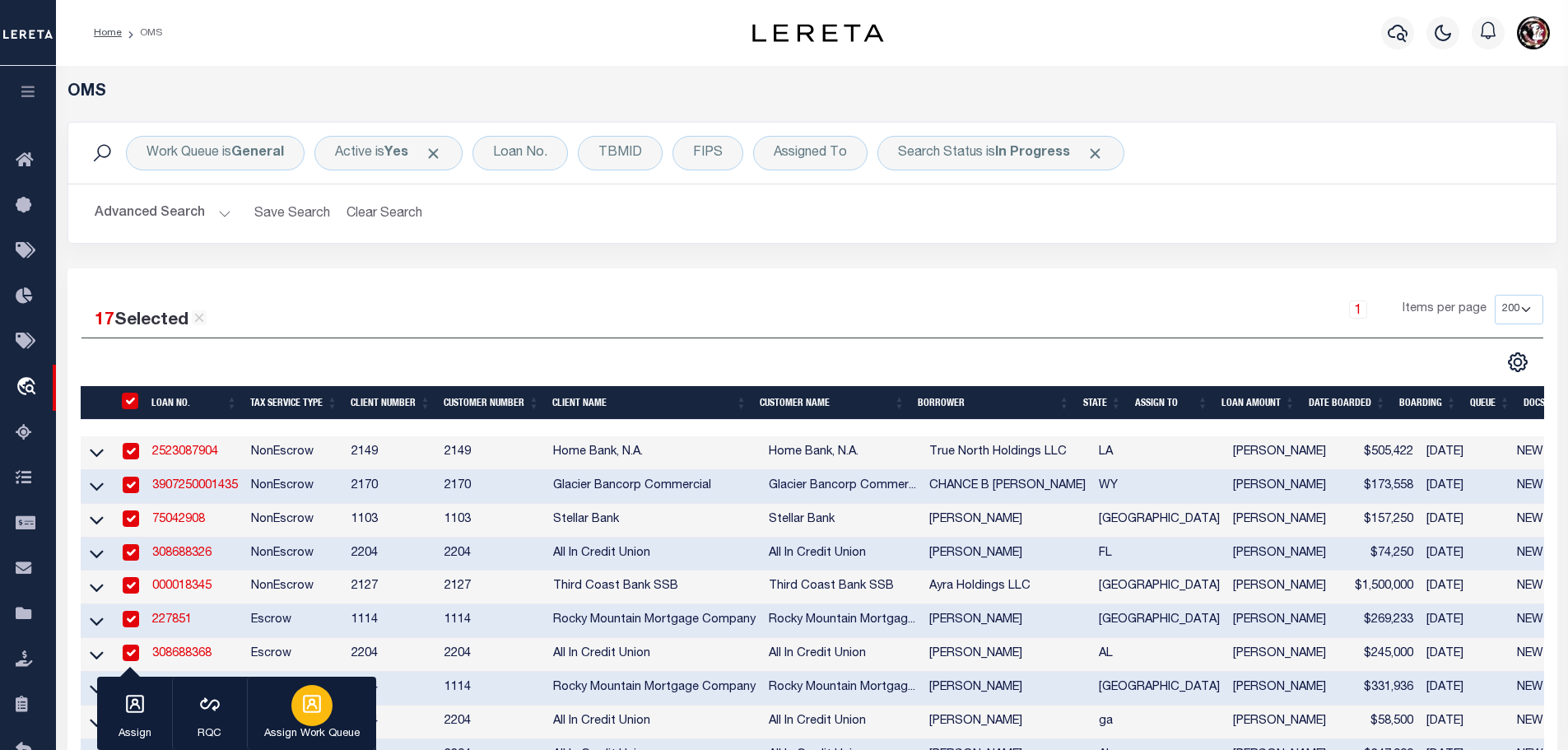
click at [310, 721] on div "button" at bounding box center [311, 705] width 41 height 41
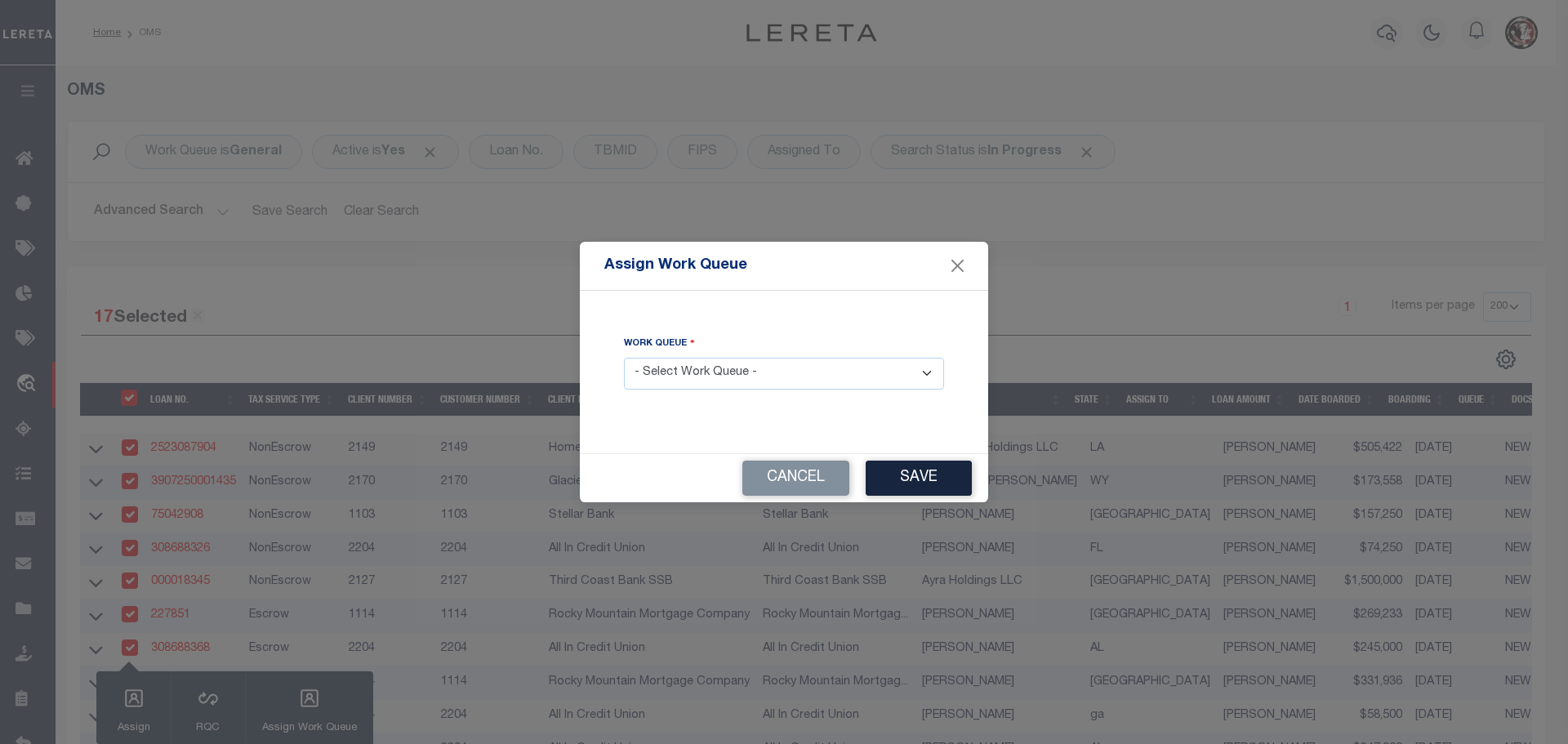
click at [757, 369] on select "- Select Work Queue - factRSystems General ThoughtFocus" at bounding box center [784, 374] width 320 height 32
select select "THF"
click at [624, 358] on select "- Select Work Queue - factRSystems General ThoughtFocus" at bounding box center [784, 374] width 320 height 32
click at [937, 480] on button "Save" at bounding box center [918, 478] width 106 height 35
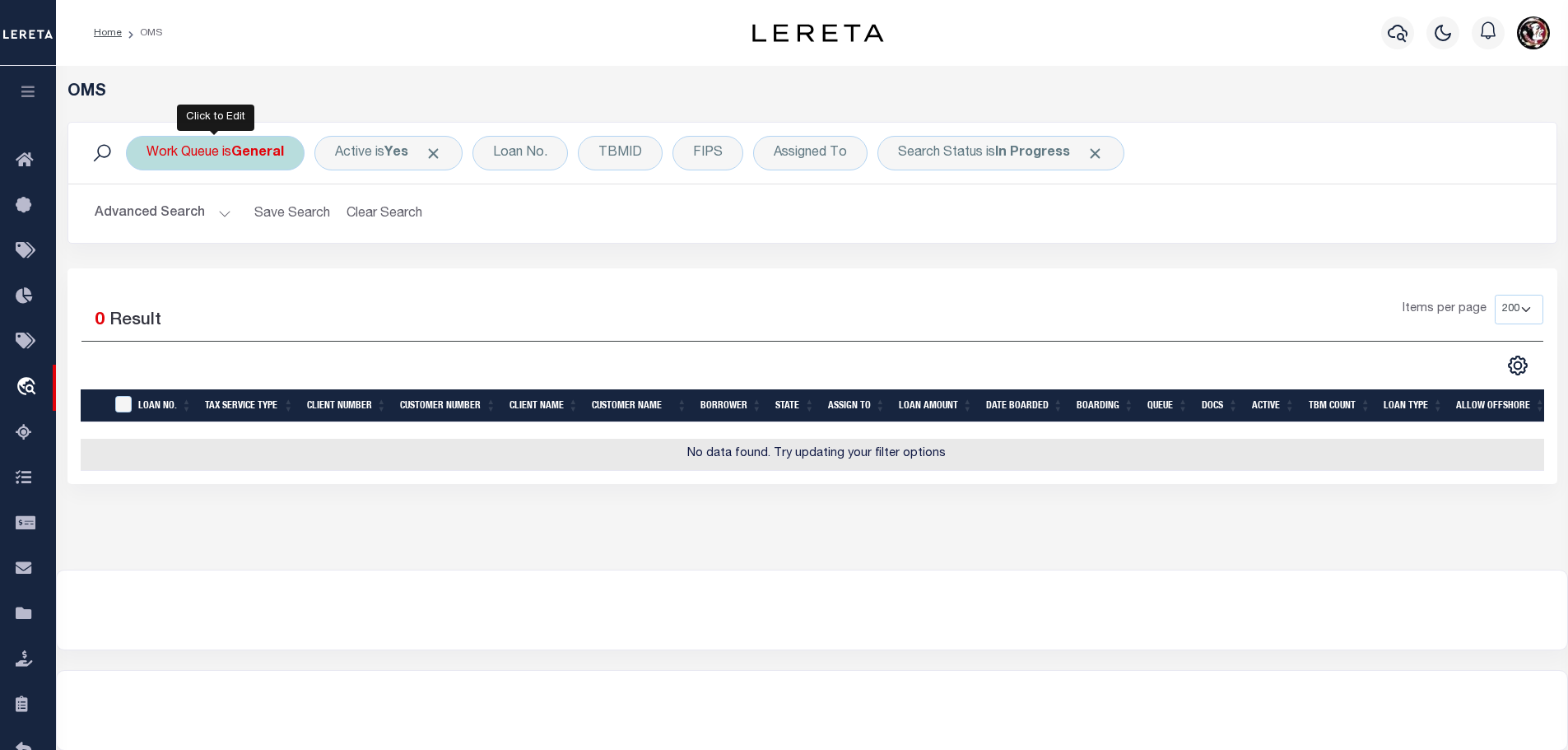
click at [254, 153] on b "General" at bounding box center [257, 152] width 53 height 13
click at [272, 241] on select "--ALL-- factRSystems General ThoughtFocus" at bounding box center [268, 234] width 242 height 31
click at [147, 218] on select "--ALL-- factRSystems General ThoughtFocus" at bounding box center [268, 234] width 242 height 31
click at [337, 236] on select "--ALL-- factRSystems General ThoughtFocus" at bounding box center [268, 234] width 242 height 31
select select "GEN"
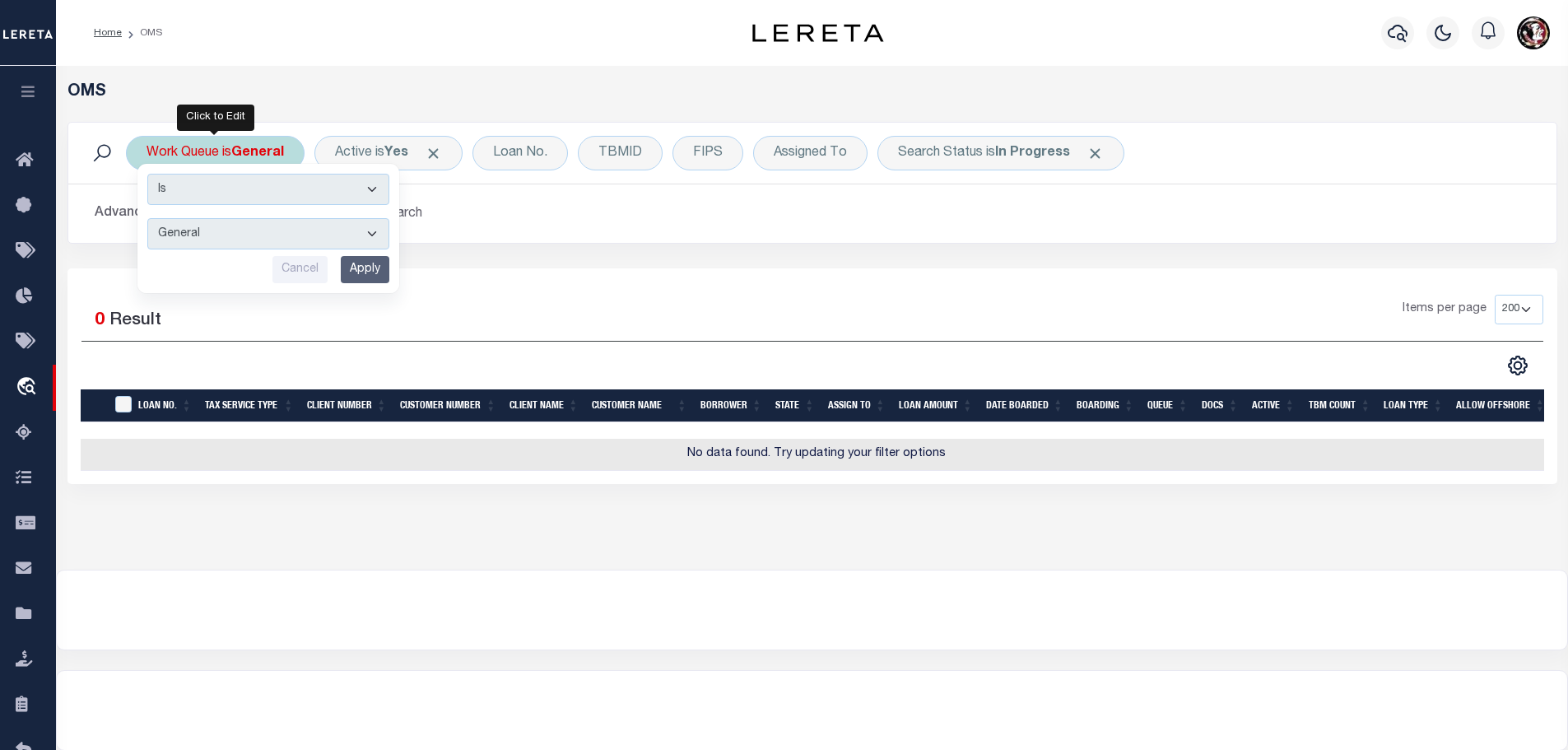
click at [147, 218] on select "--ALL-- factRSystems General ThoughtFocus" at bounding box center [268, 234] width 242 height 31
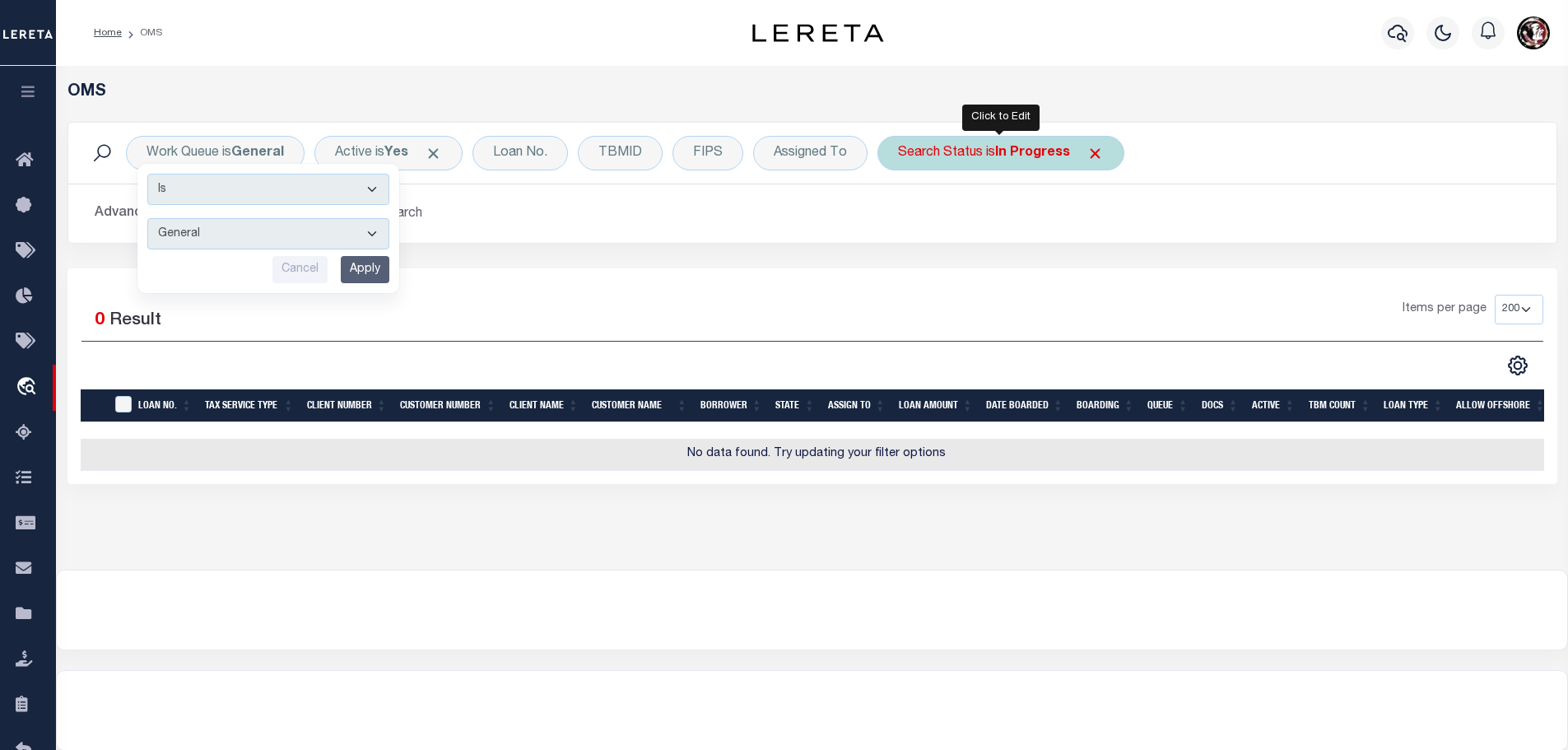
click at [1031, 136] on div "Search Status is In Progress" at bounding box center [1001, 153] width 247 height 35
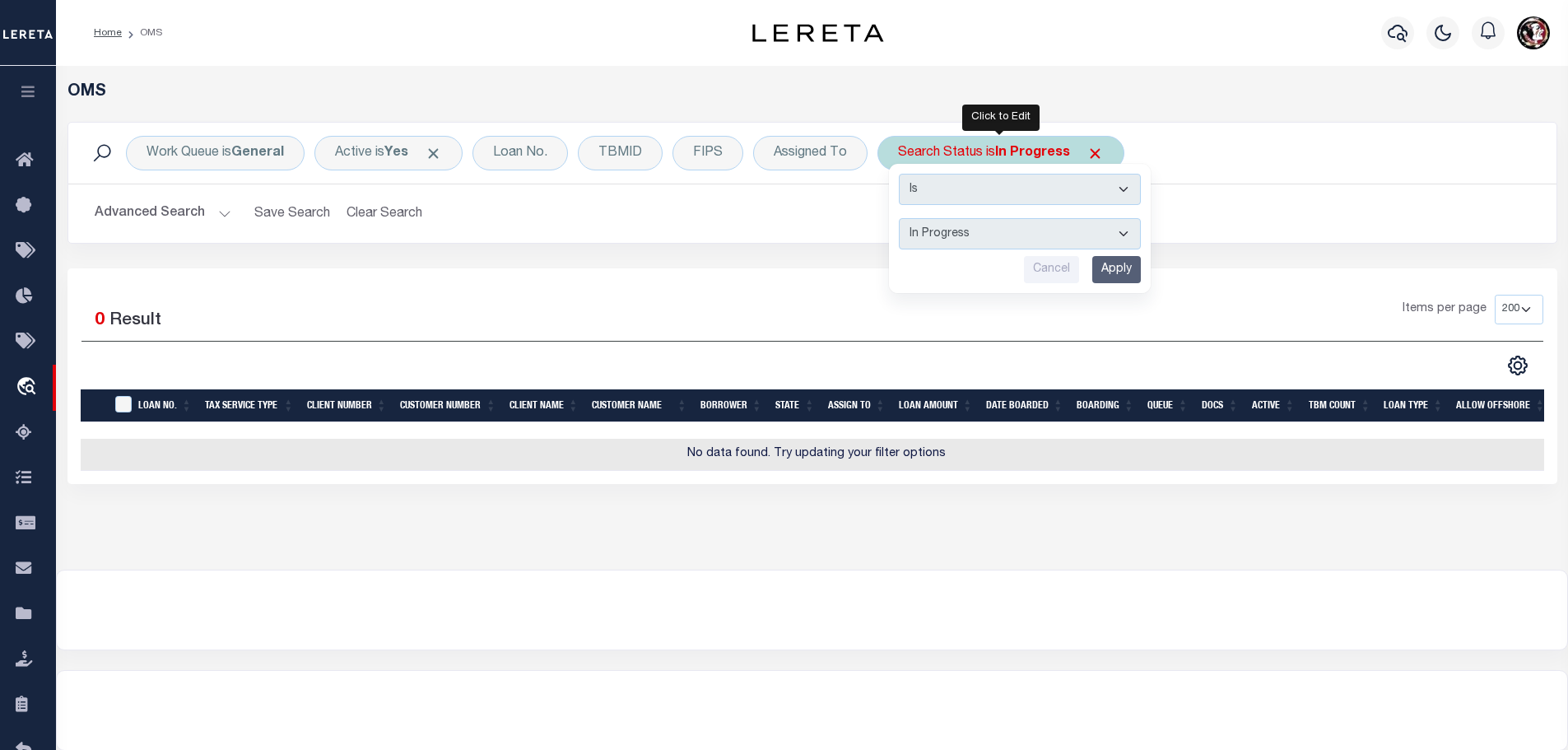
click at [1036, 235] on select "Automated Search Bad Parcel Complete Duplicate Parcel High Dollar Reporting In …" at bounding box center [1020, 234] width 242 height 31
select select "RD"
click at [899, 218] on select "Automated Search Bad Parcel Complete Duplicate Parcel High Dollar Reporting In …" at bounding box center [1020, 234] width 242 height 31
click at [1102, 269] on input "Apply" at bounding box center [1117, 269] width 49 height 27
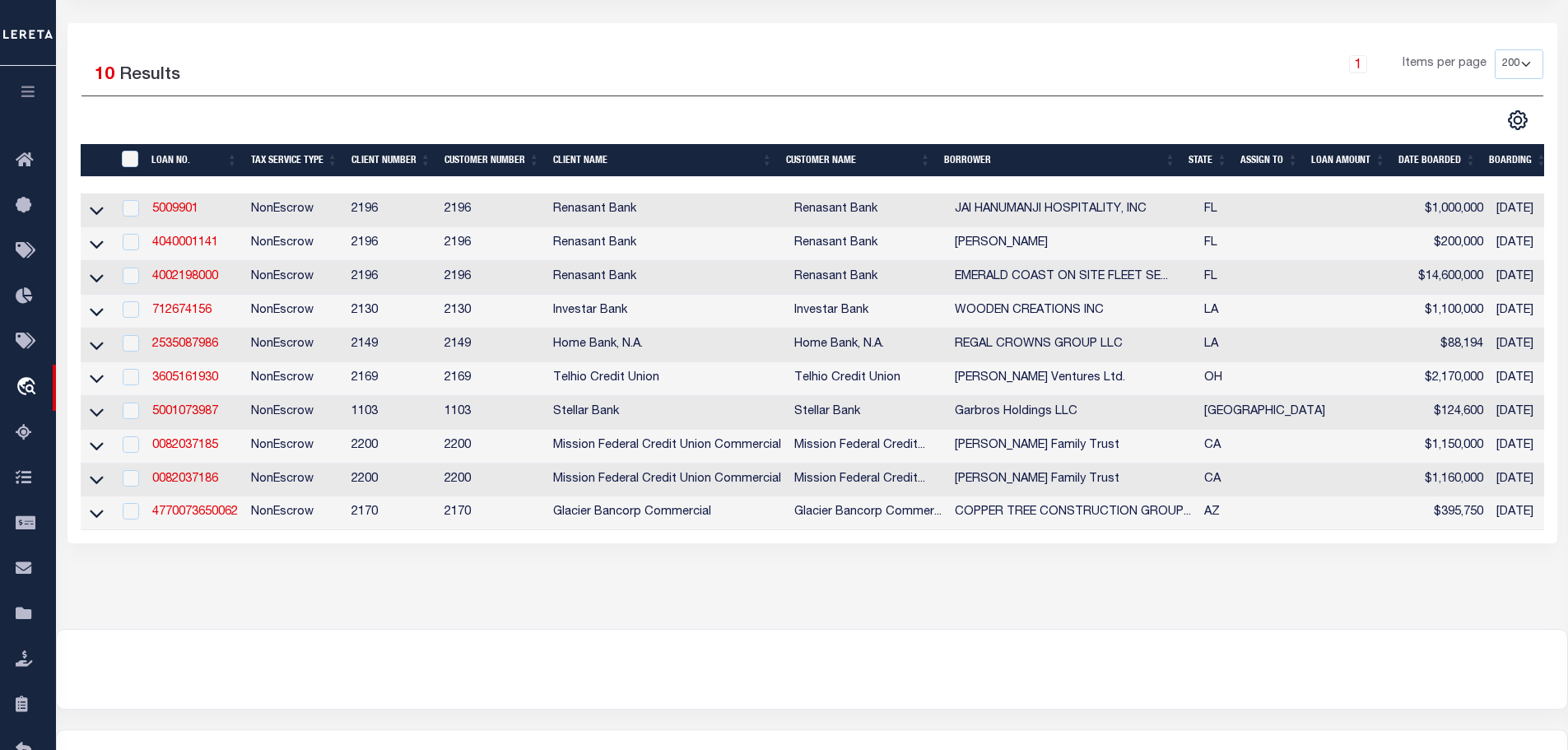
scroll to position [247, 0]
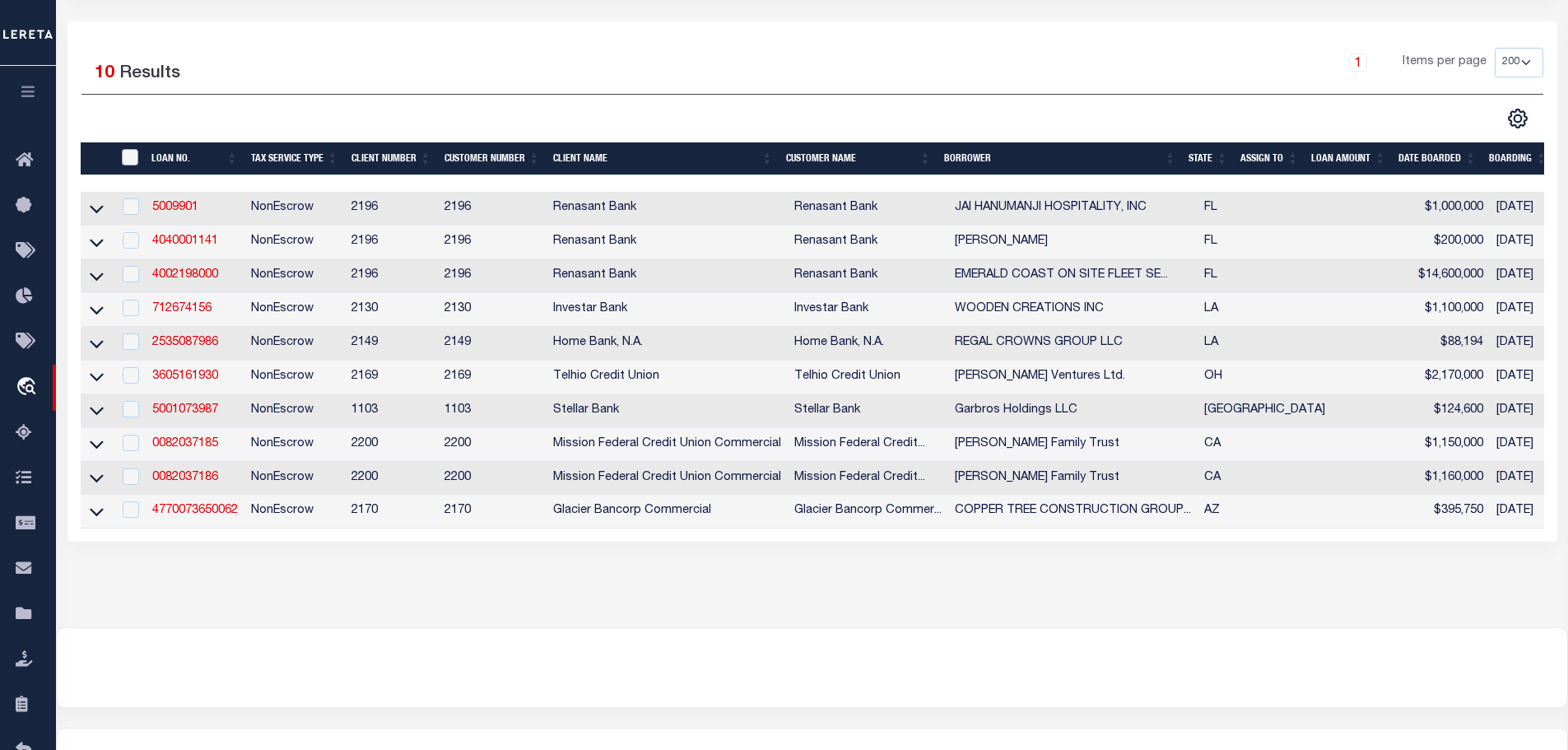
click at [125, 154] on input "" at bounding box center [130, 157] width 17 height 17
checkbox input "true"
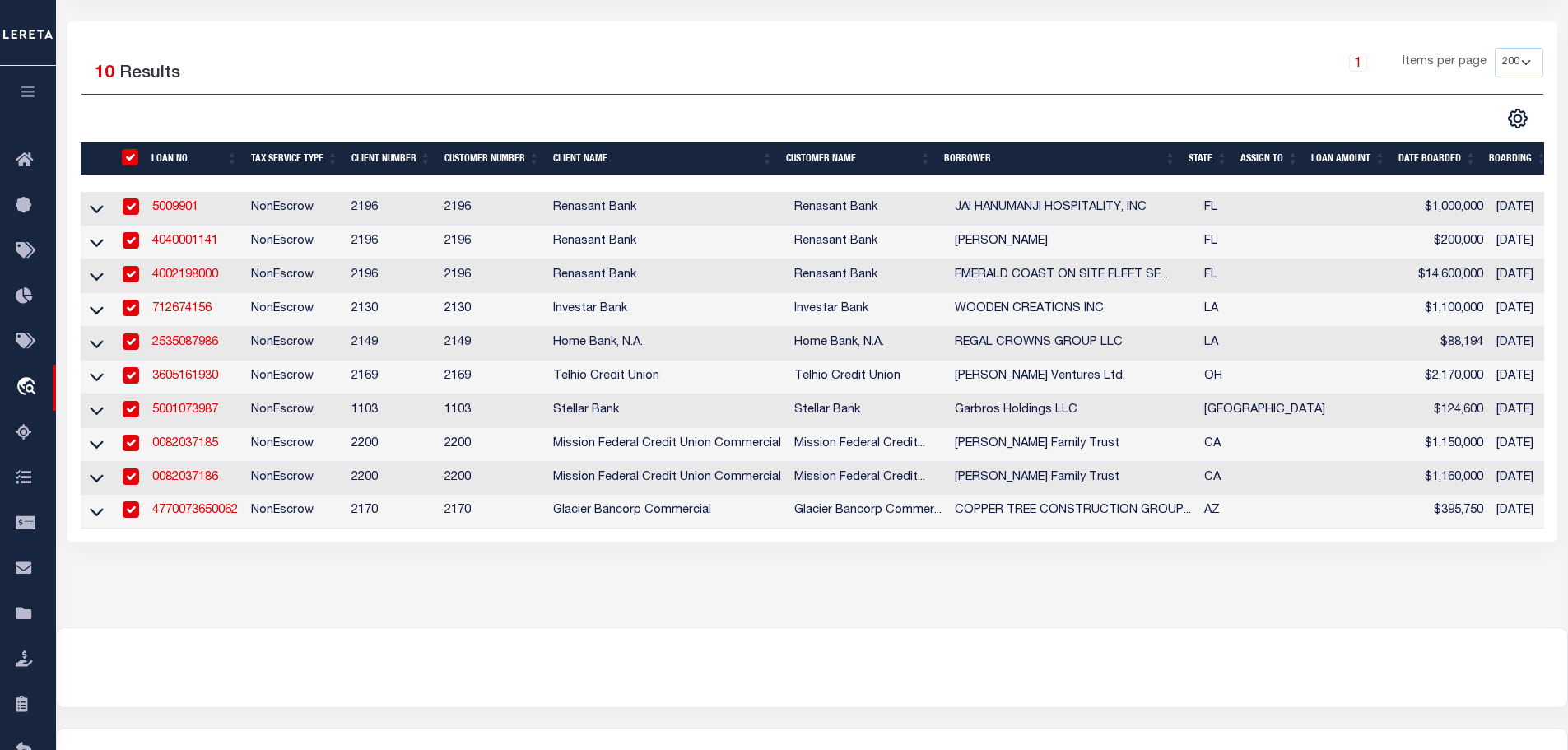
checkbox input "true"
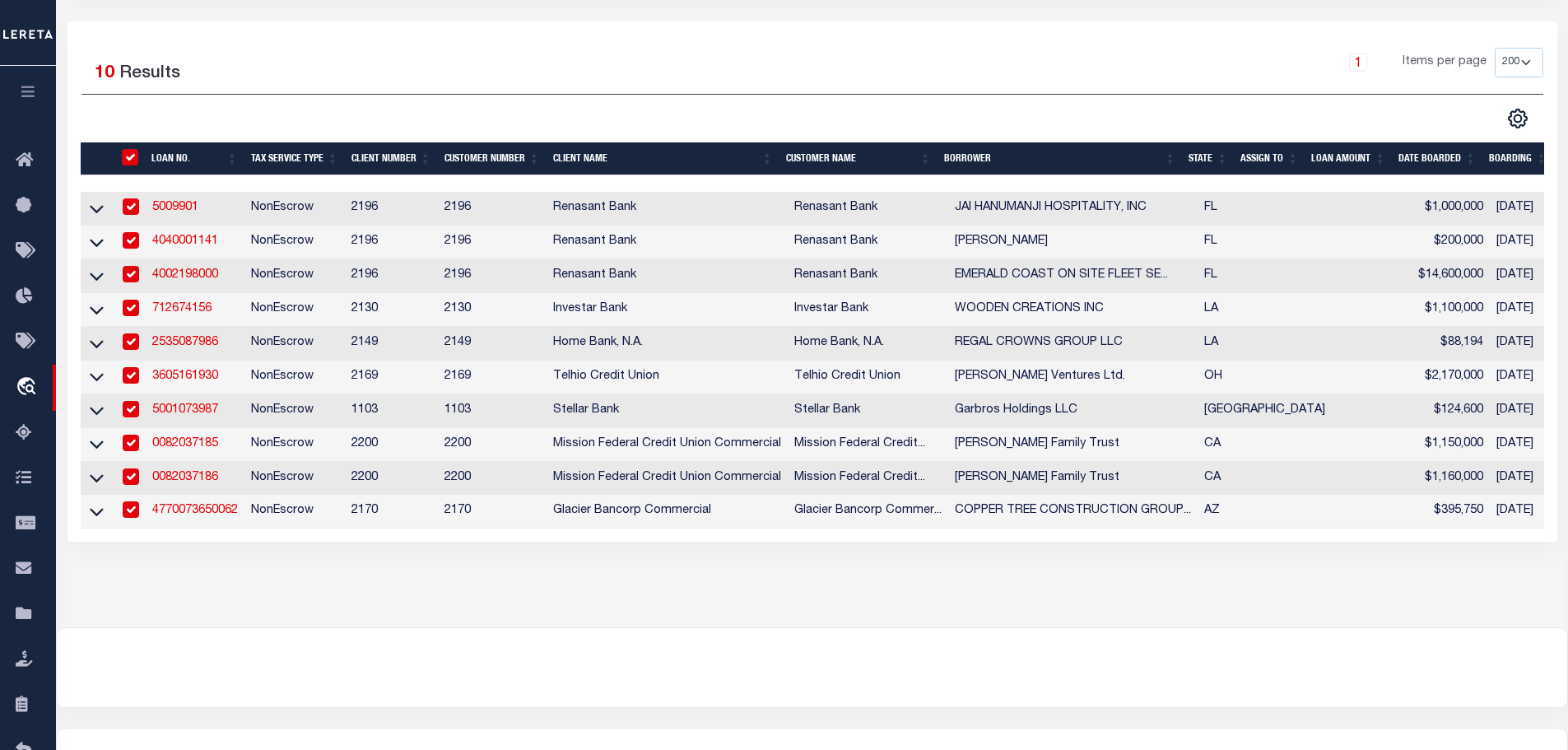
checkbox input "true"
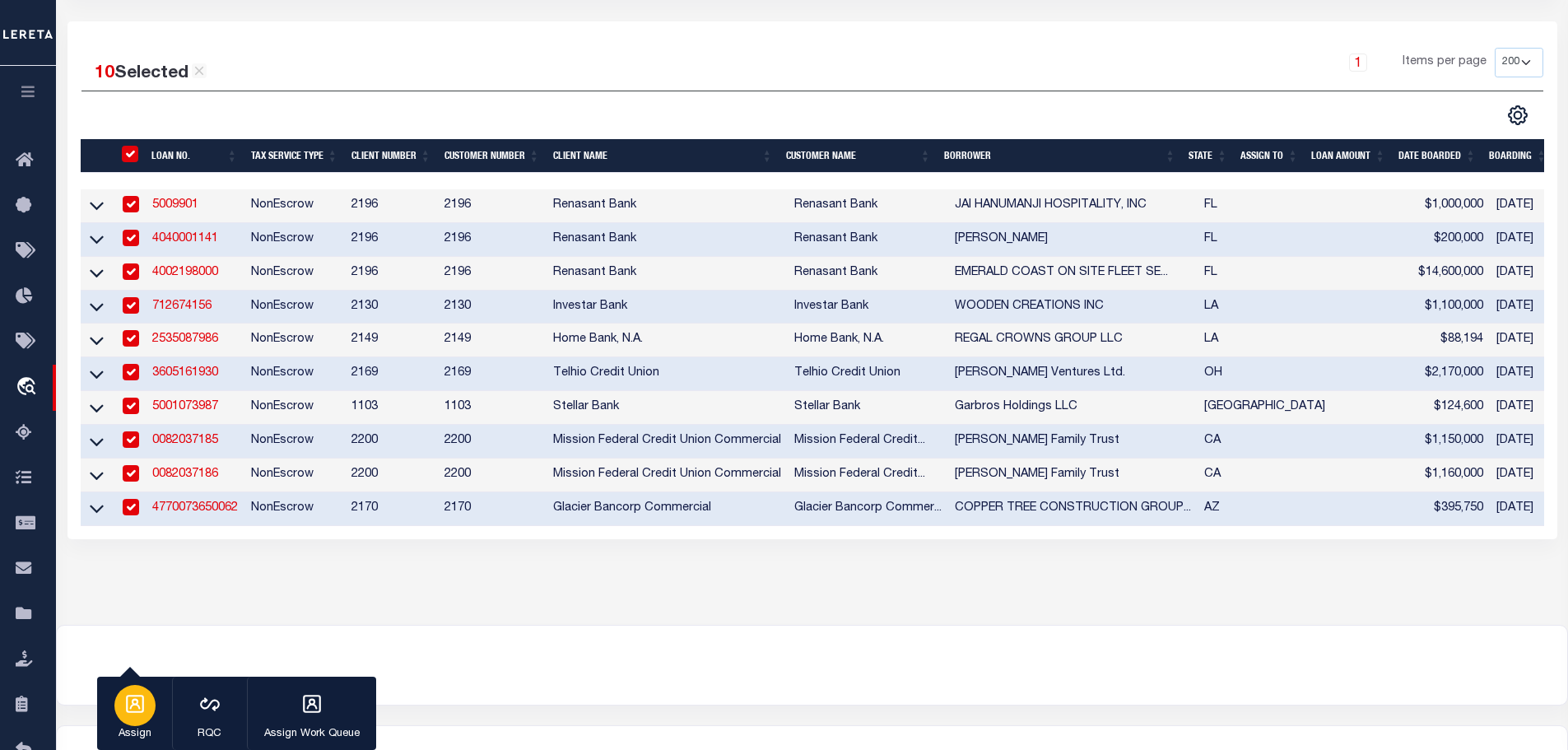
click at [140, 708] on icon "button" at bounding box center [135, 704] width 22 height 22
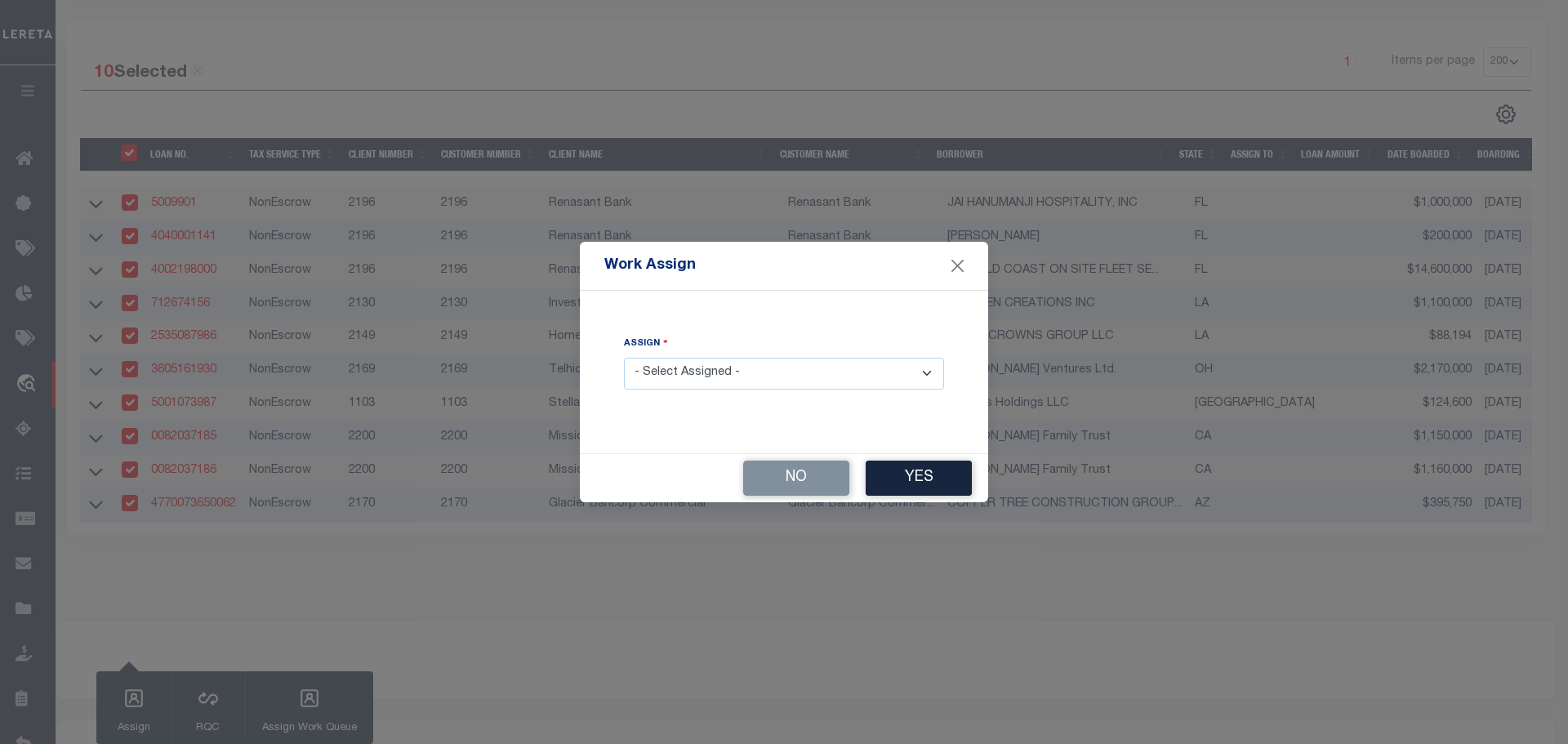
click at [845, 379] on select "- Select Assigned - --Unassigned-- [PERSON_NAME] [PERSON_NAME] [PERSON_NAME] [P…" at bounding box center [784, 374] width 320 height 32
select select "[PERSON_NAME]"
click at [624, 358] on select "- Select Assigned - --Unassigned-- [PERSON_NAME] [PERSON_NAME] [PERSON_NAME] [P…" at bounding box center [784, 374] width 320 height 32
click at [925, 482] on button "Yes" at bounding box center [918, 478] width 106 height 35
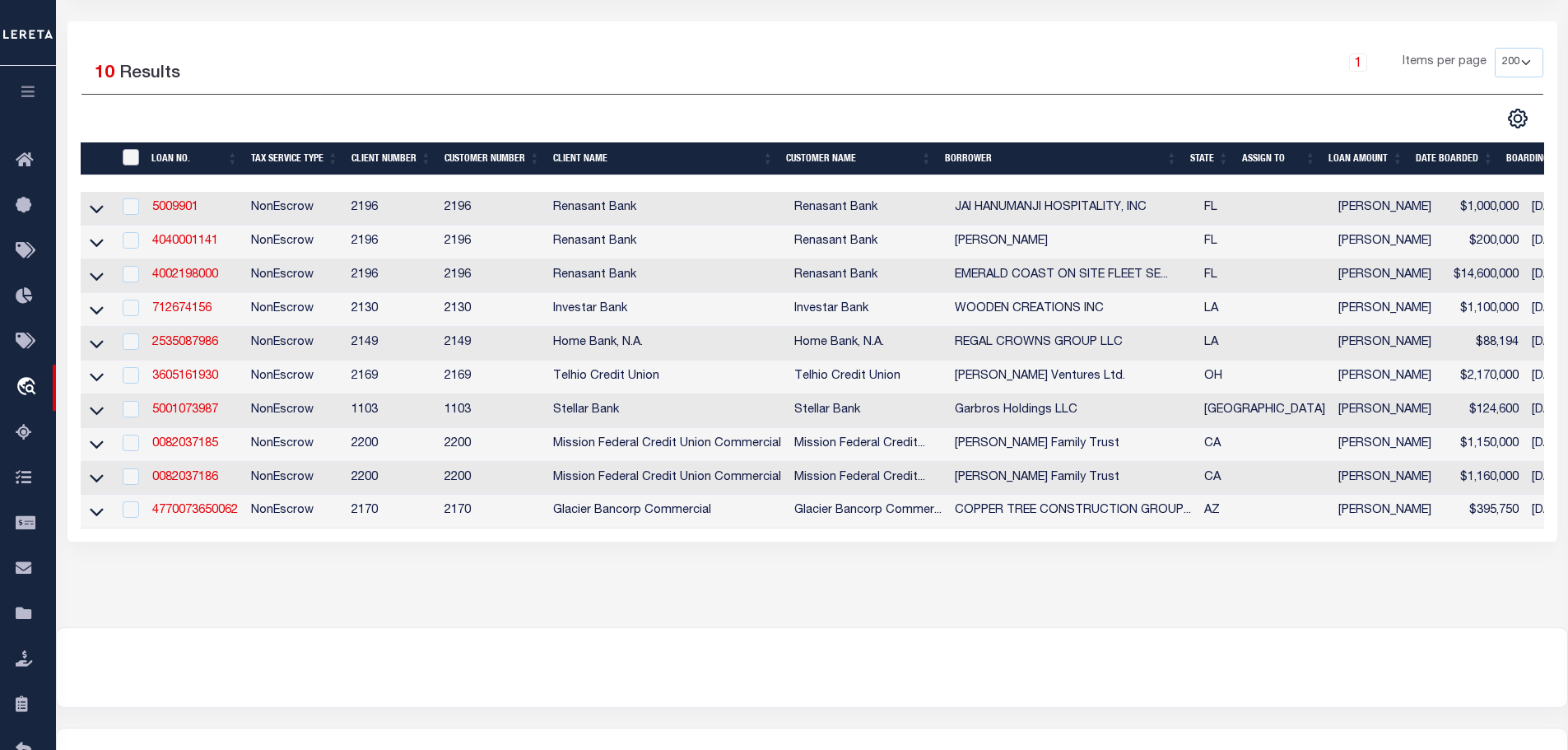
click at [126, 149] on input "" at bounding box center [130, 157] width 17 height 17
checkbox input "true"
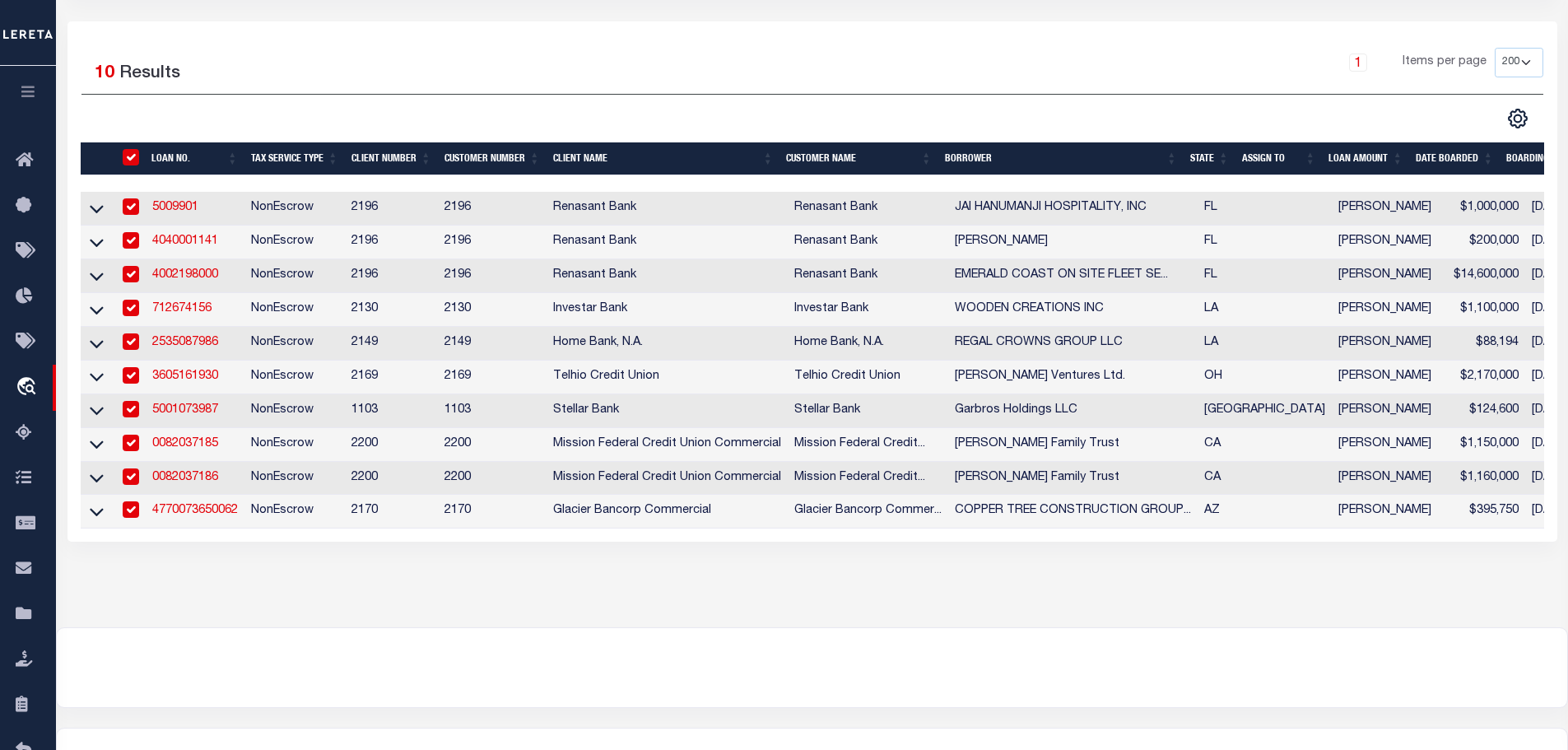
checkbox input "true"
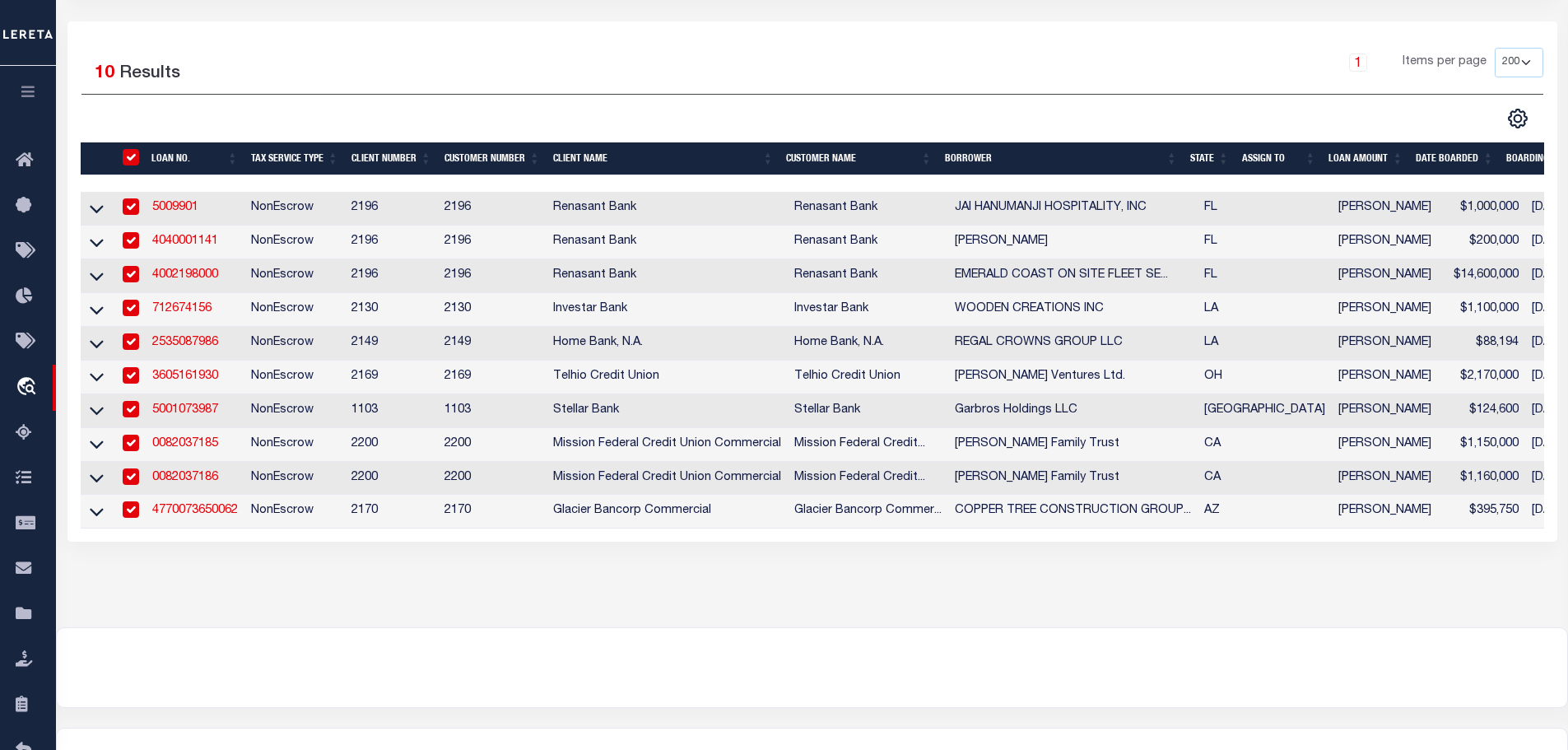
checkbox input "true"
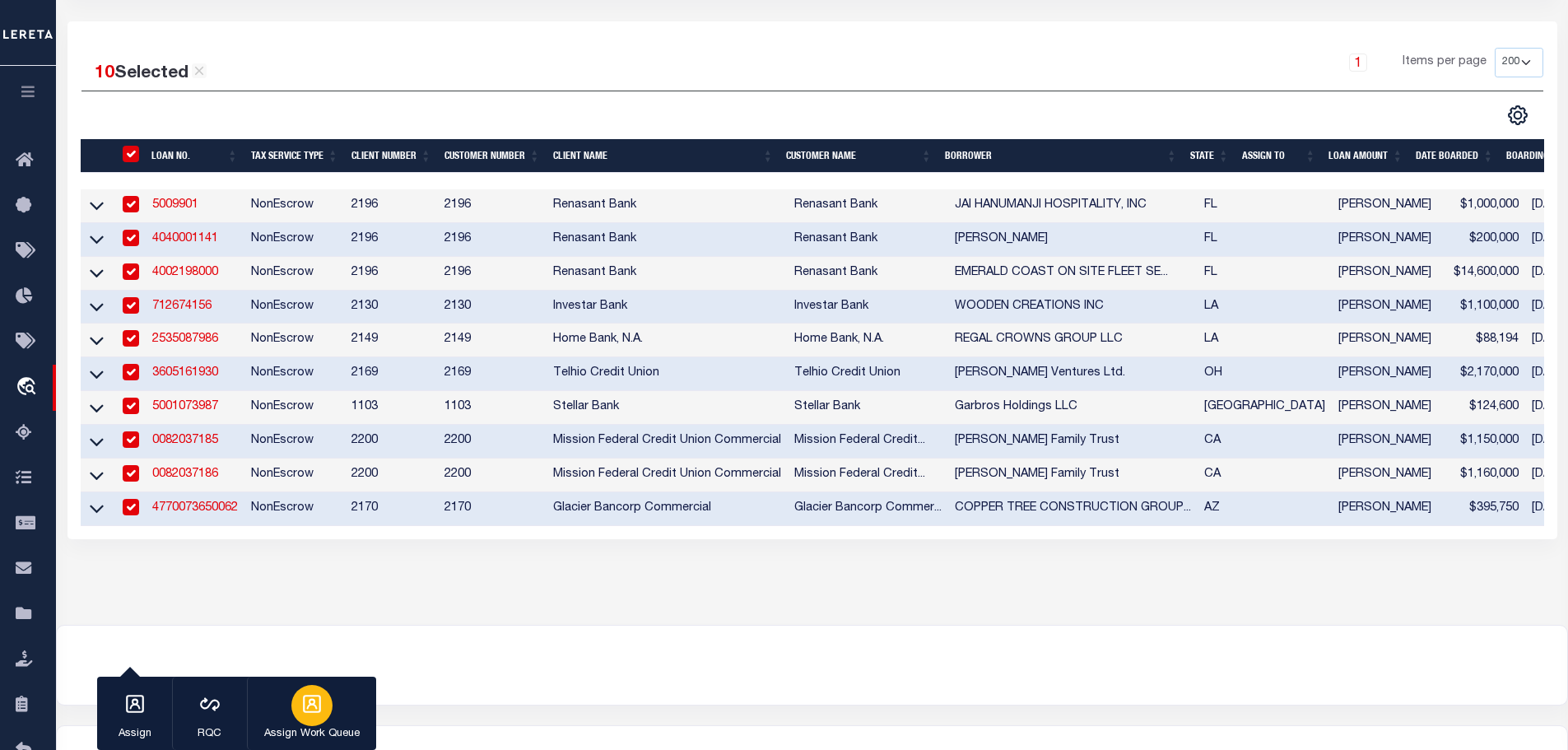
click at [322, 724] on button "Assign Work Queue" at bounding box center [311, 713] width 130 height 74
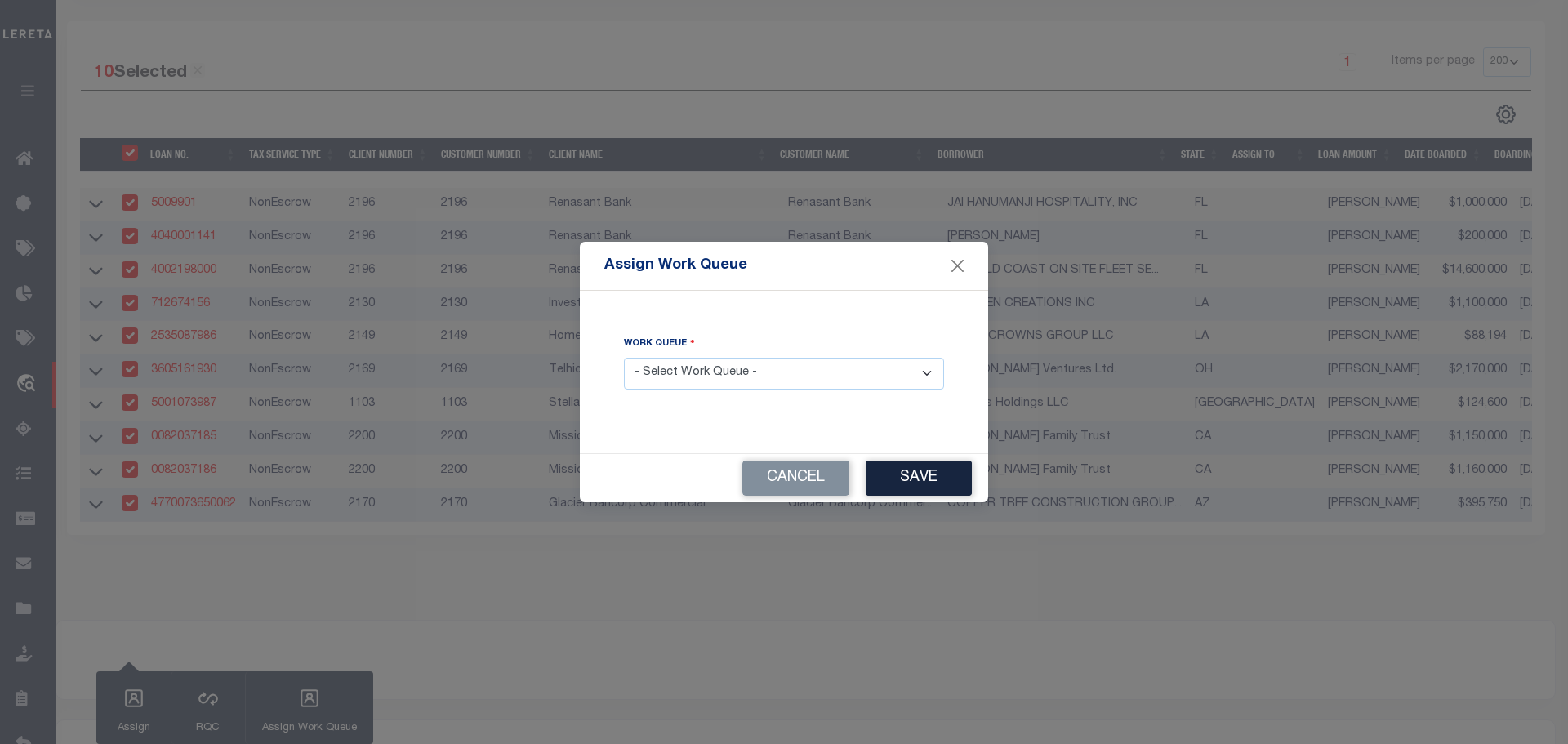
click at [683, 370] on select "- Select Work Queue - factRSystems General ThoughtFocus" at bounding box center [784, 374] width 320 height 32
select select "THF"
click at [624, 358] on select "- Select Work Queue - factRSystems General ThoughtFocus" at bounding box center [784, 374] width 320 height 32
click at [917, 478] on button "Save" at bounding box center [918, 478] width 106 height 35
